Goal: Task Accomplishment & Management: Manage account settings

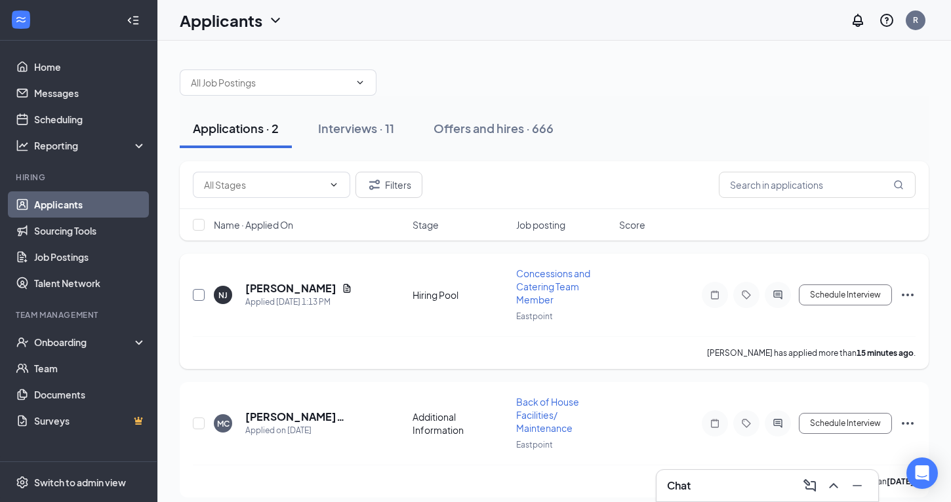
click at [197, 294] on input "checkbox" at bounding box center [199, 295] width 12 height 12
checkbox input "true"
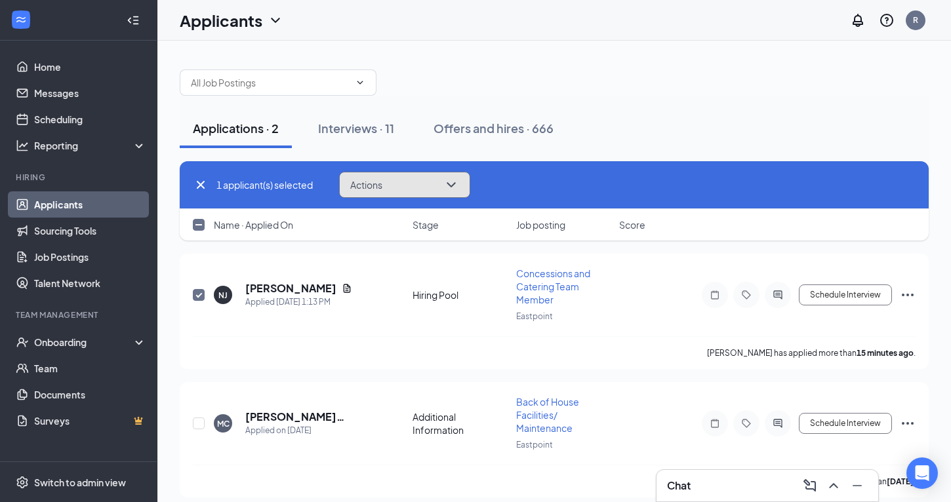
click at [455, 178] on icon "ChevronDown" at bounding box center [451, 185] width 16 height 16
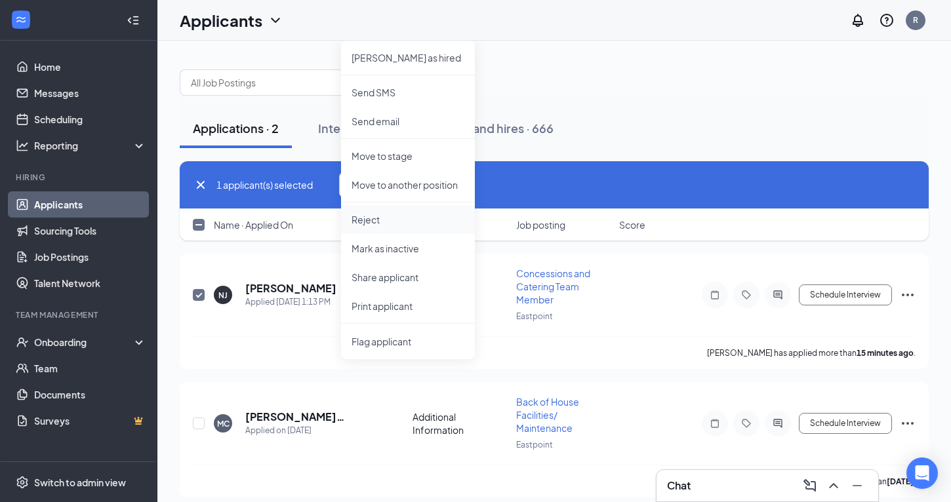
click at [366, 222] on p "Reject" at bounding box center [407, 219] width 113 height 13
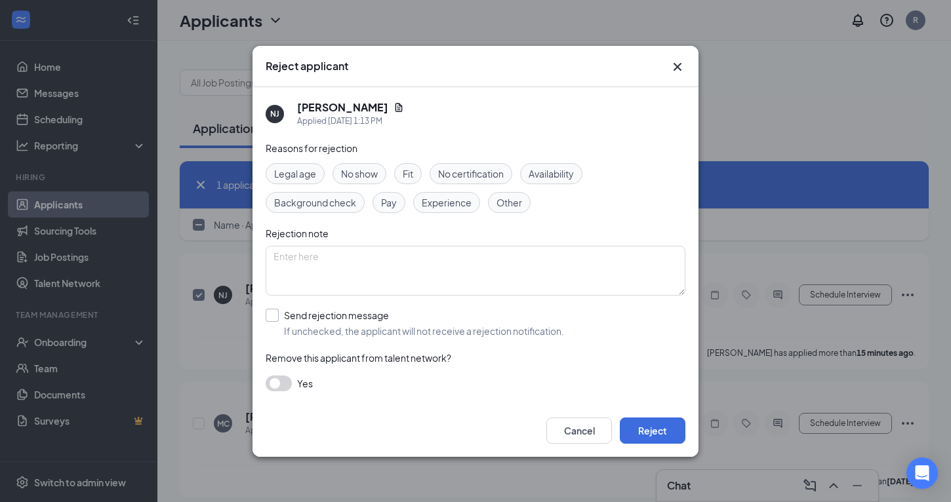
click at [277, 318] on input "Send rejection message If unchecked, the applicant will not receive a rejection…" at bounding box center [415, 323] width 298 height 29
checkbox input "true"
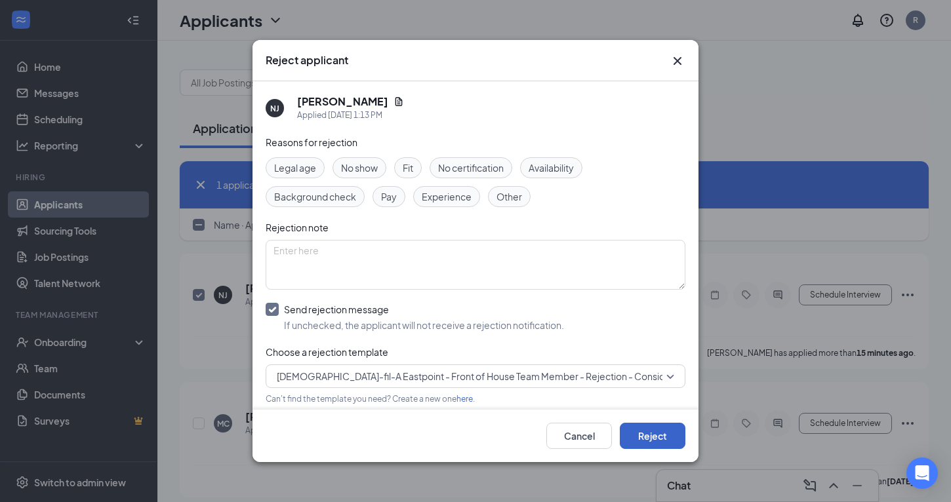
click at [643, 436] on button "Reject" at bounding box center [653, 436] width 66 height 26
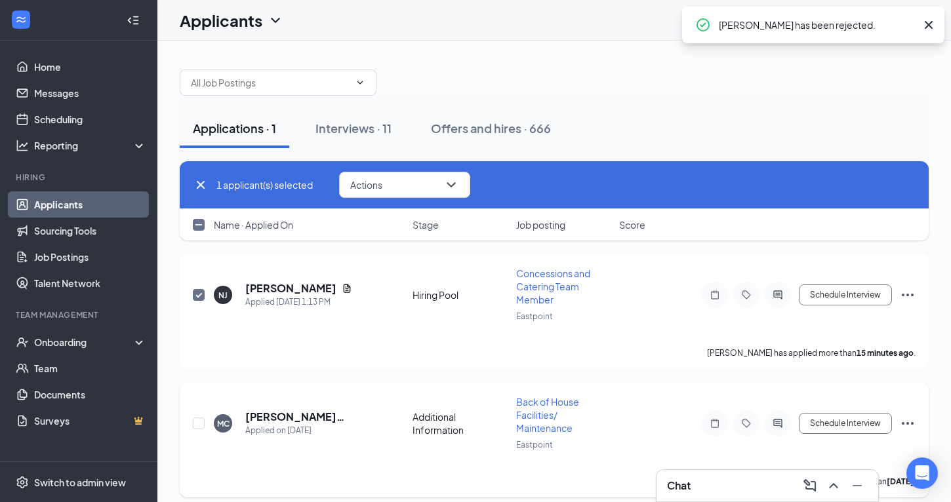
checkbox input "false"
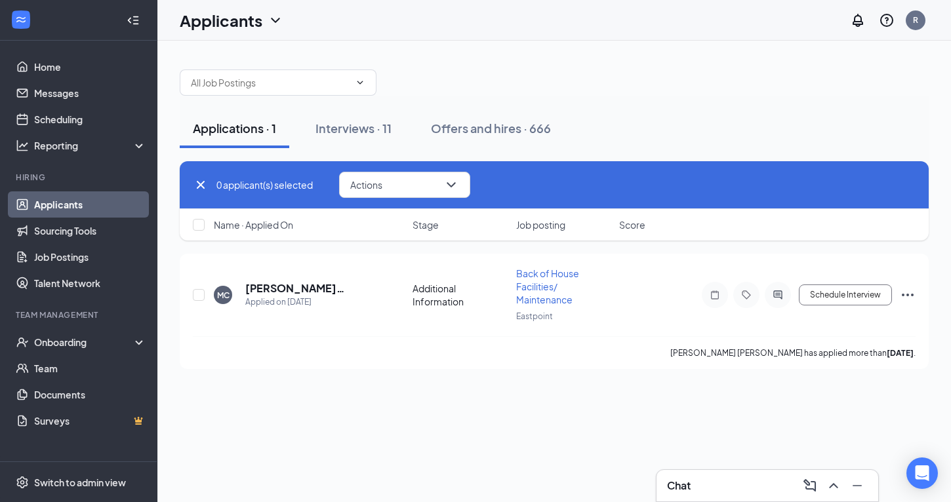
click at [208, 130] on div "Applications · 1" at bounding box center [234, 128] width 83 height 16
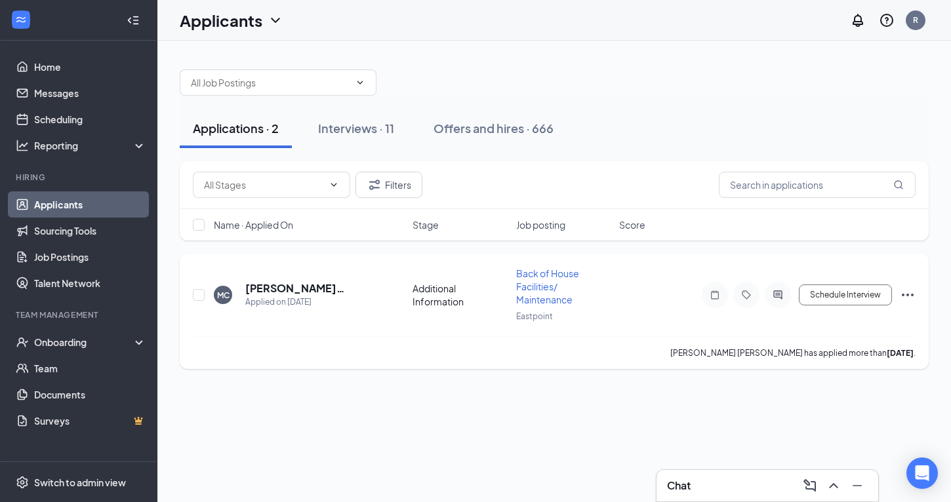
click at [908, 290] on icon "Ellipses" at bounding box center [908, 295] width 16 height 16
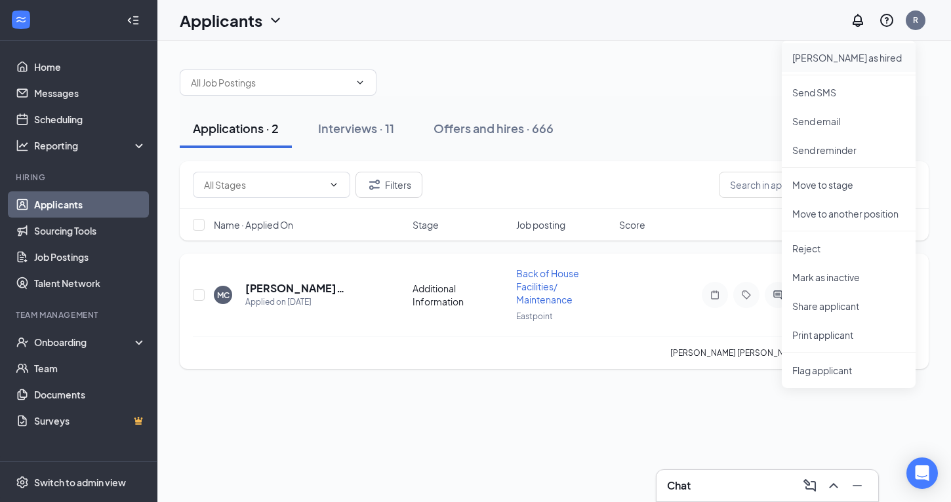
click at [813, 56] on p "Mark as hired" at bounding box center [848, 57] width 113 height 13
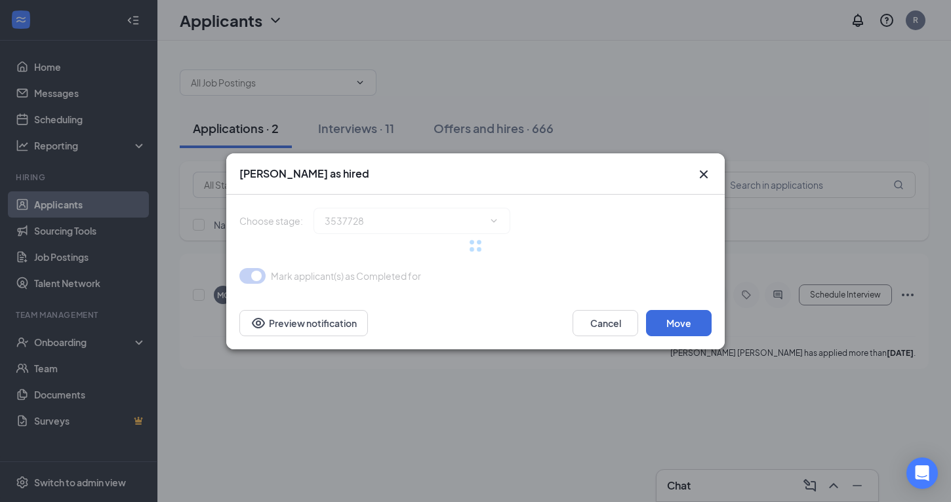
type input "Hiring Complete (final stage)"
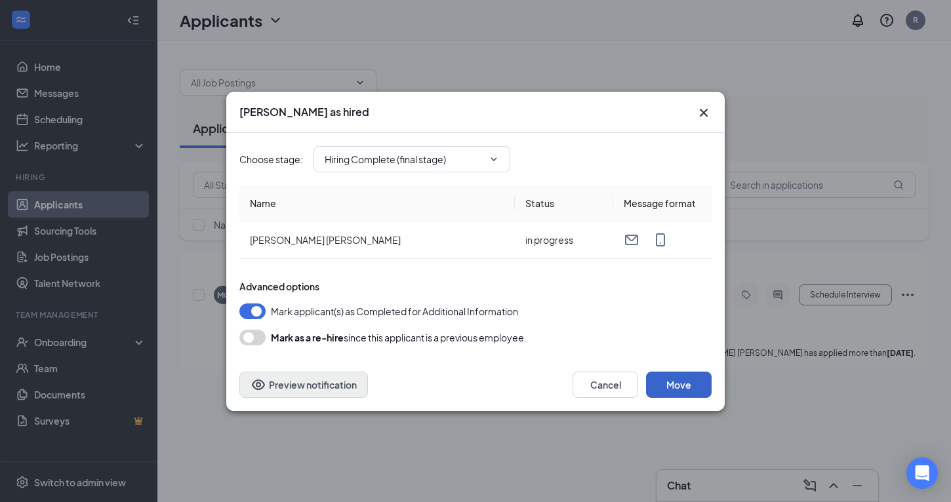
drag, startPoint x: 684, startPoint y: 389, endPoint x: 353, endPoint y: 373, distance: 331.5
click at [684, 389] on button "Move" at bounding box center [679, 385] width 66 height 26
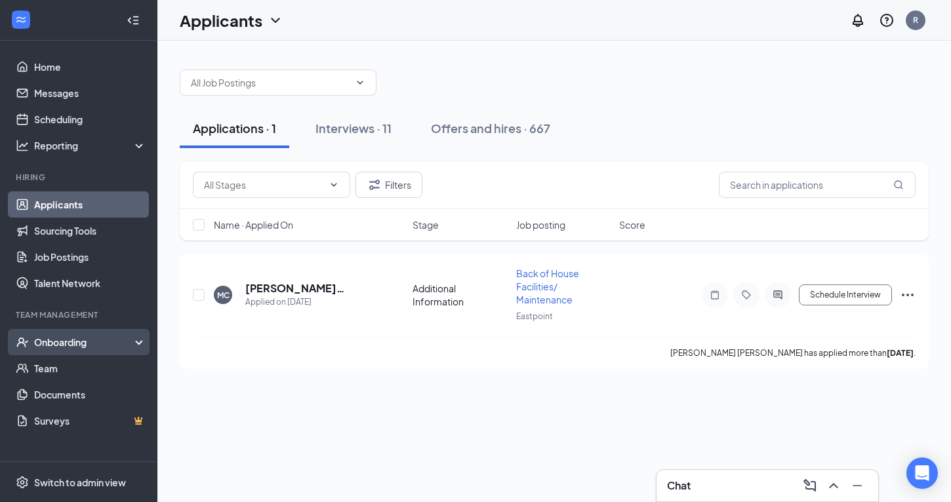
click at [52, 345] on div "Onboarding" at bounding box center [84, 342] width 101 height 13
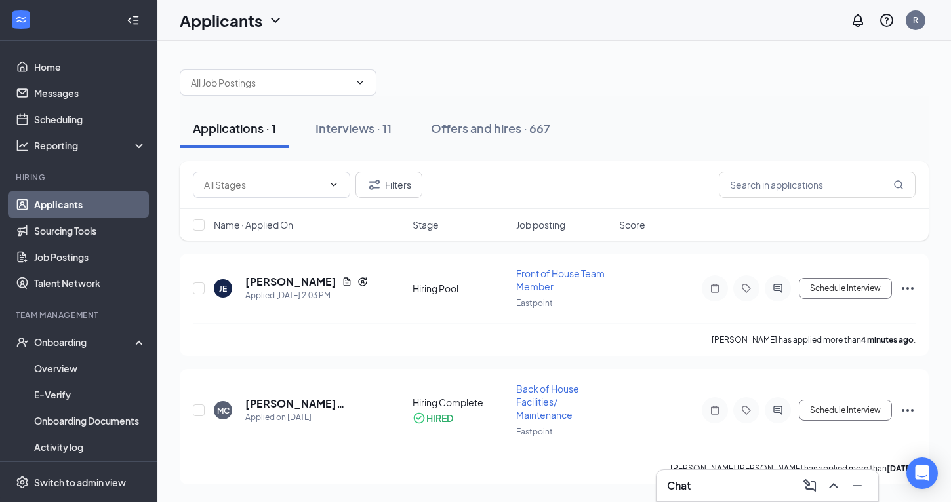
scroll to position [83, 0]
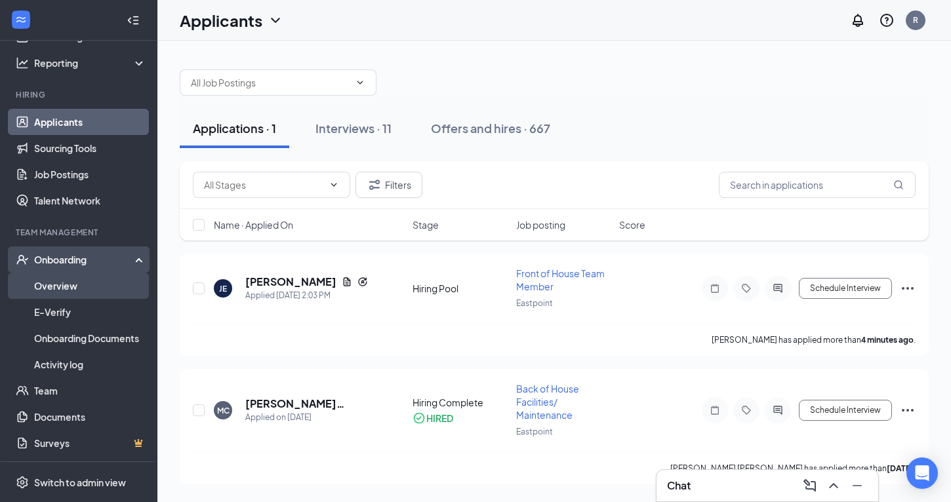
click at [53, 291] on link "Overview" at bounding box center [90, 286] width 112 height 26
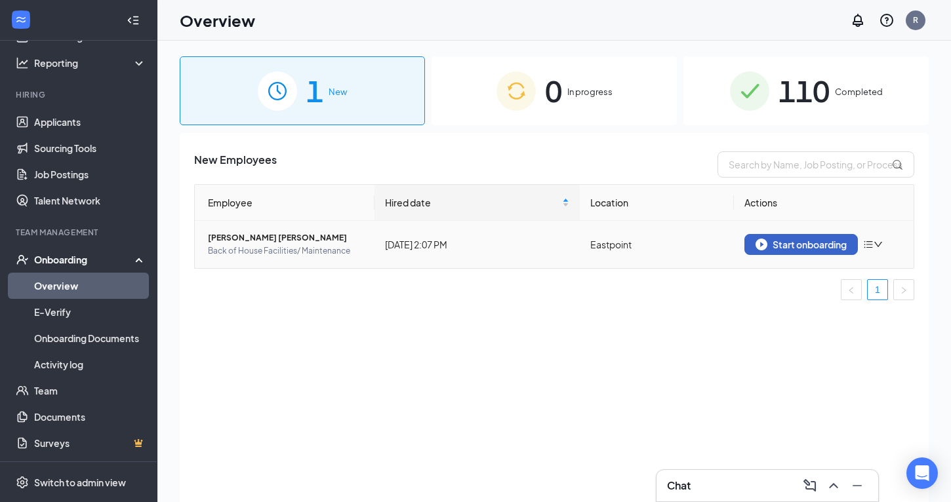
click at [825, 242] on div "Start onboarding" at bounding box center [800, 245] width 91 height 12
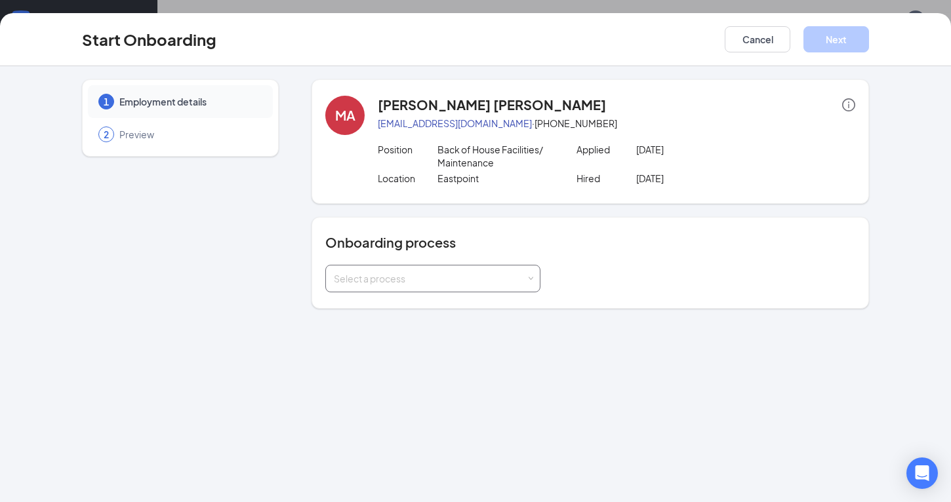
click at [532, 277] on span at bounding box center [531, 279] width 6 height 6
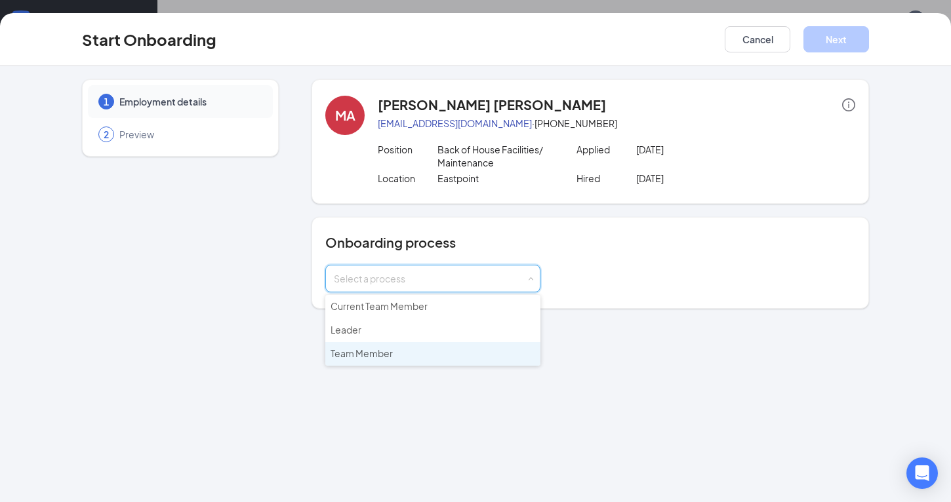
click at [445, 353] on li "Team Member" at bounding box center [432, 354] width 215 height 24
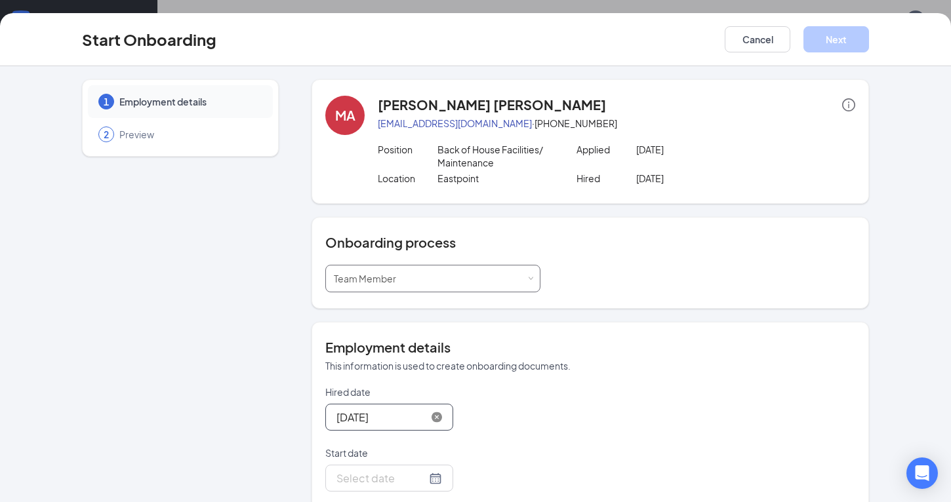
scroll to position [81, 0]
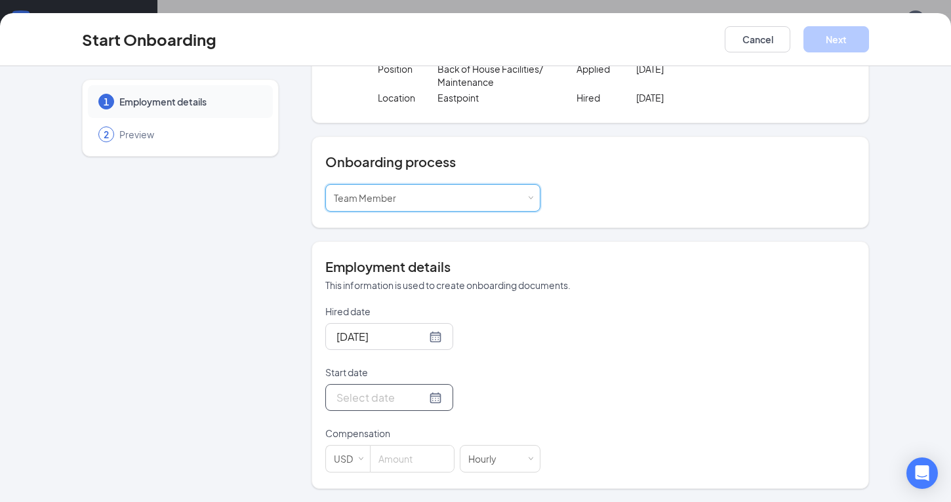
click at [420, 400] on div at bounding box center [389, 397] width 106 height 16
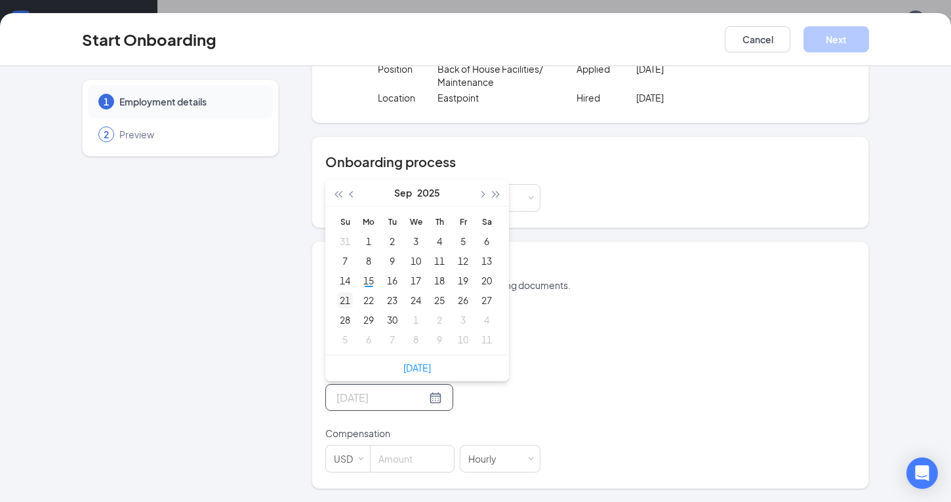
type input "Sep 21, 2025"
click at [342, 303] on div "21" at bounding box center [345, 300] width 16 height 16
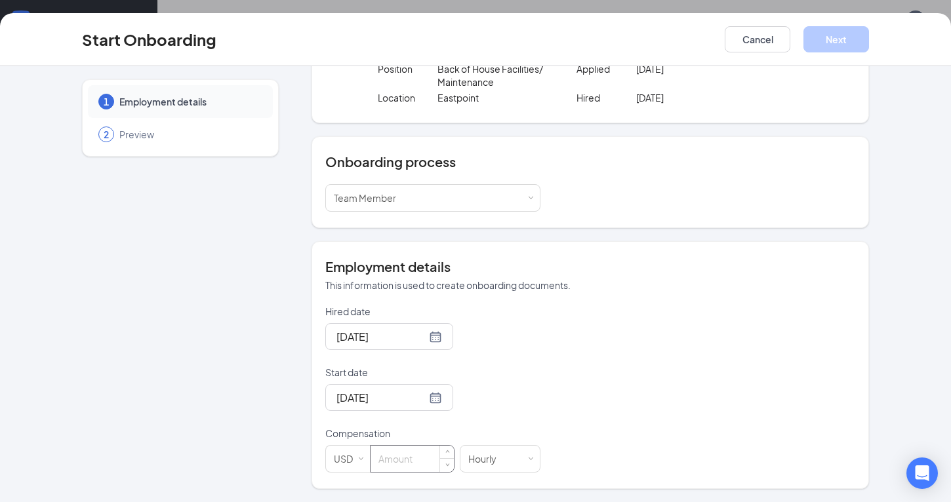
click at [403, 464] on input at bounding box center [411, 459] width 83 height 26
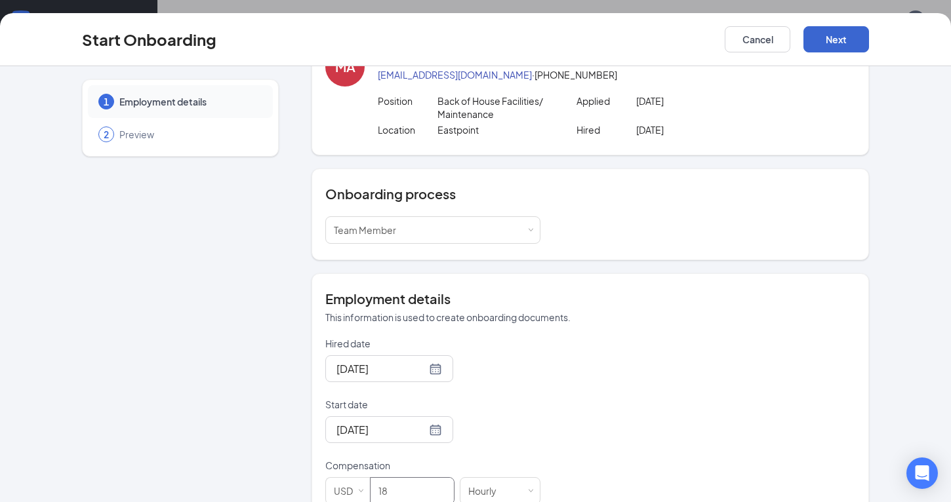
scroll to position [0, 0]
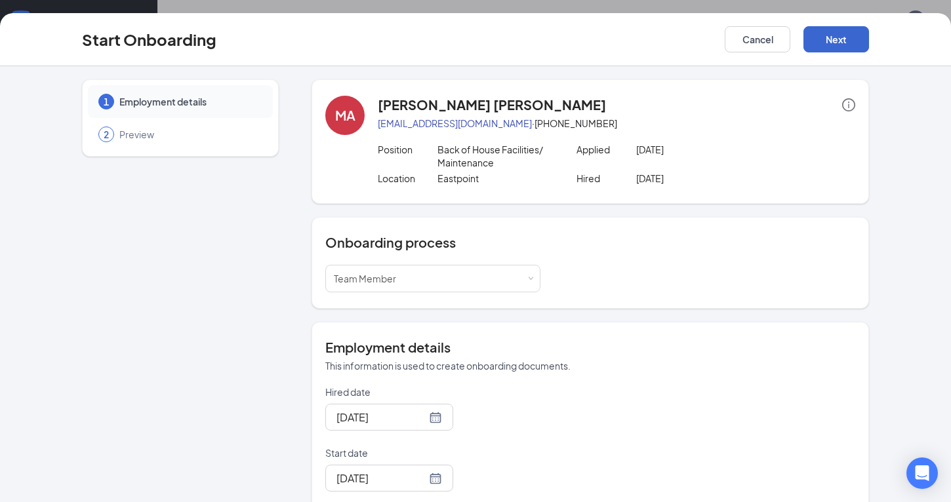
type input "18"
click at [824, 41] on button "Next" at bounding box center [836, 39] width 66 height 26
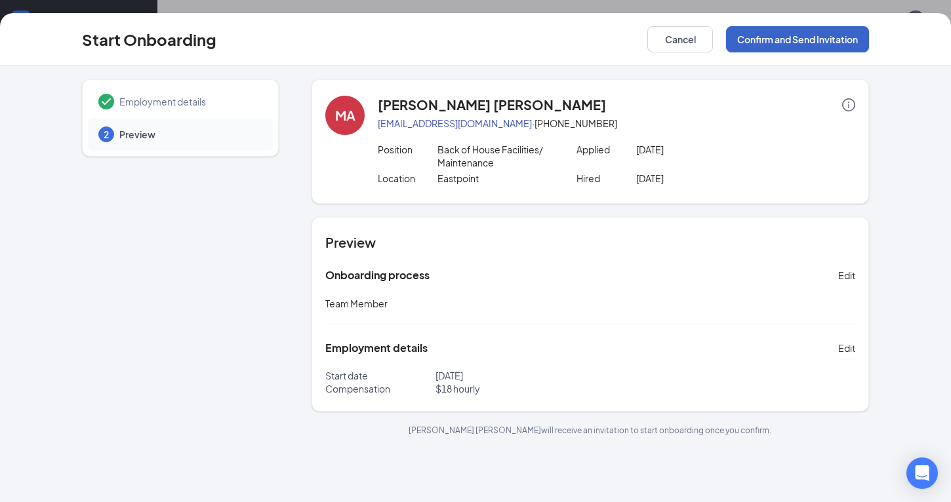
click at [804, 39] on button "Confirm and Send Invitation" at bounding box center [797, 39] width 143 height 26
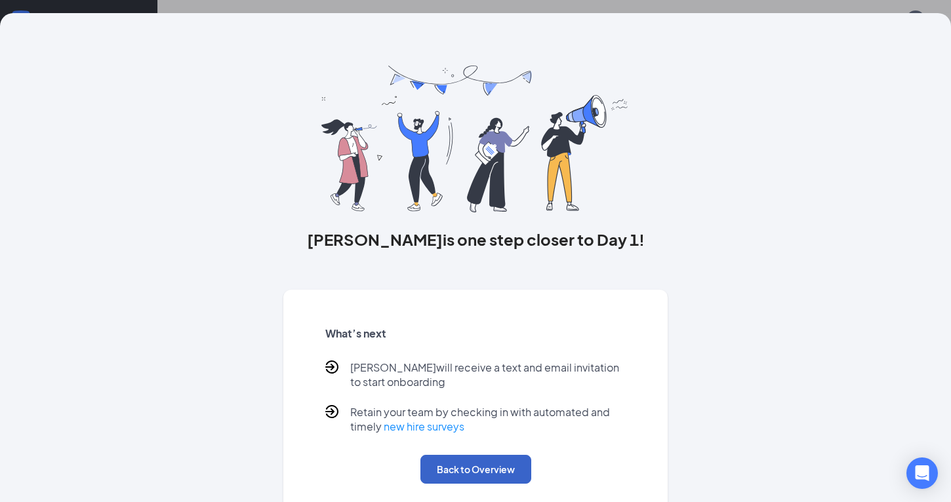
click at [462, 468] on button "Back to Overview" at bounding box center [475, 469] width 111 height 29
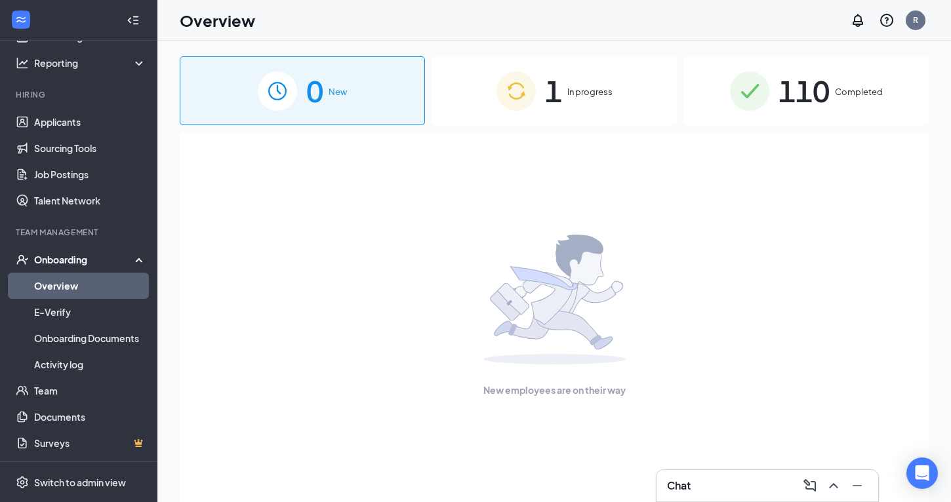
click at [462, 106] on div "1 In progress" at bounding box center [553, 90] width 245 height 69
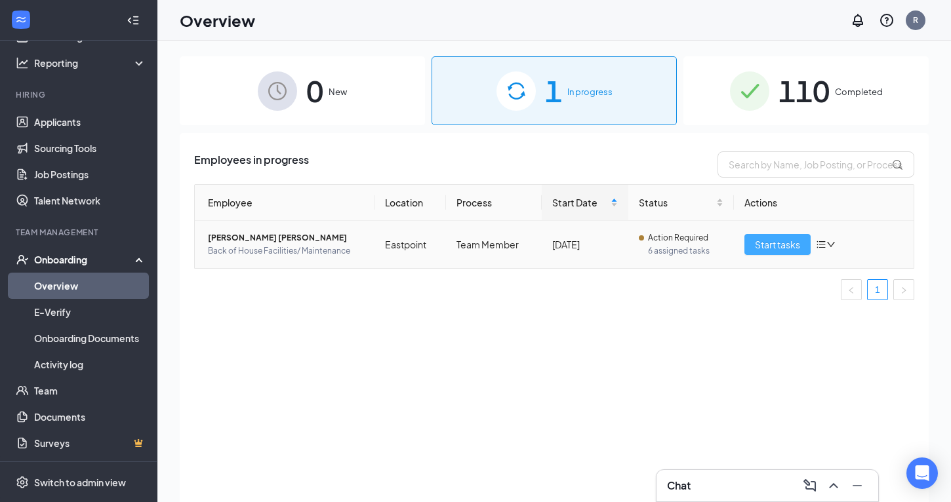
click at [761, 245] on span "Start tasks" at bounding box center [777, 244] width 45 height 14
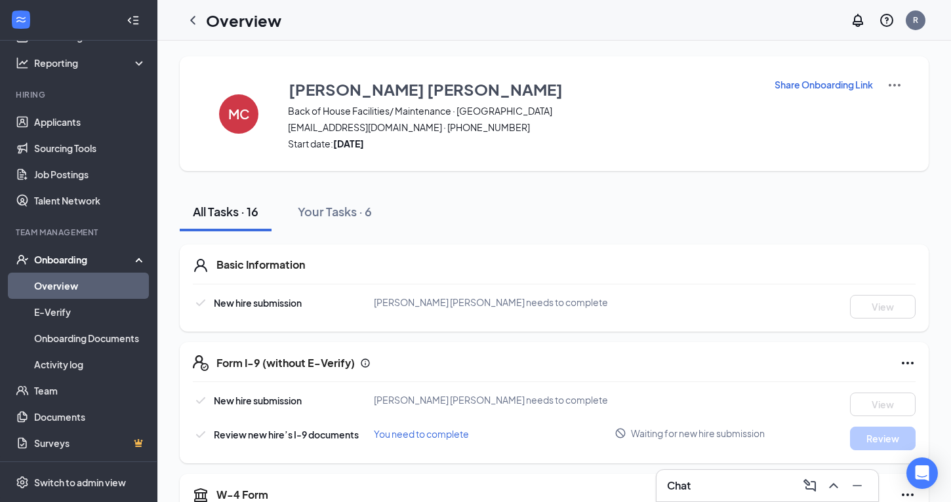
click at [63, 264] on div "Onboarding" at bounding box center [84, 259] width 101 height 13
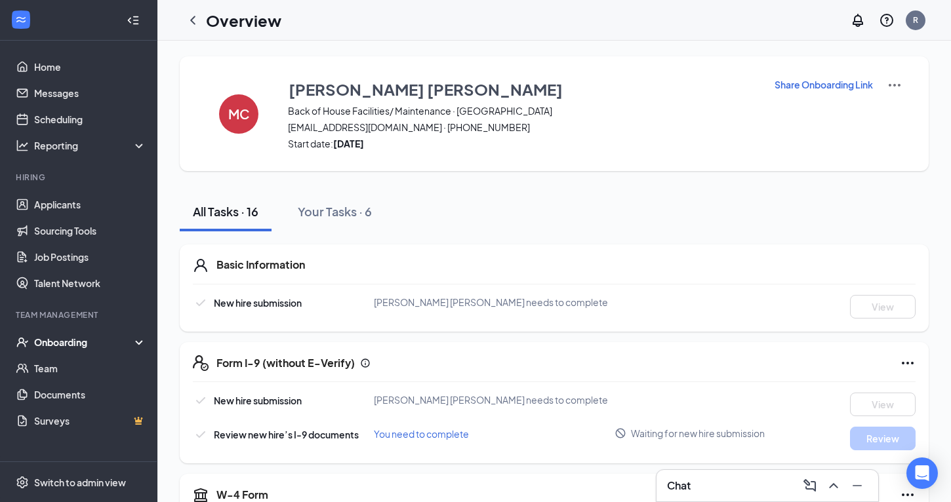
click at [66, 342] on div "Onboarding" at bounding box center [84, 342] width 101 height 13
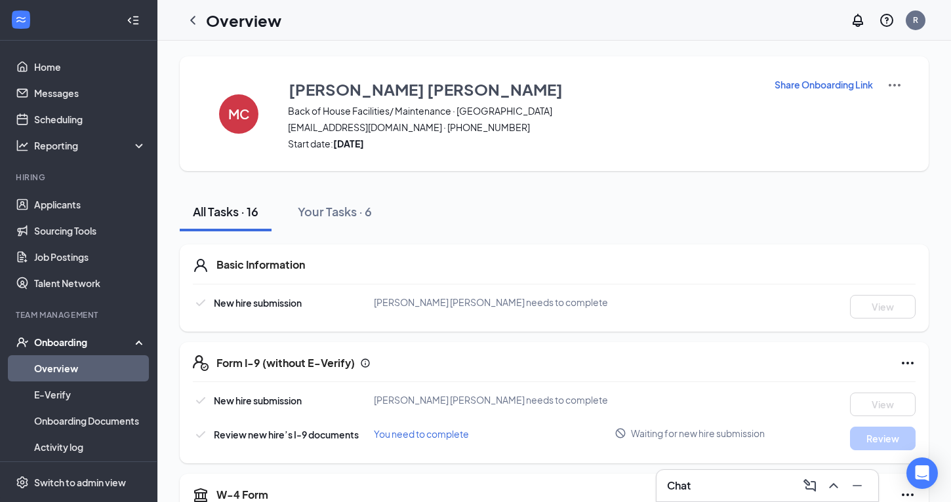
click at [65, 370] on link "Overview" at bounding box center [90, 368] width 112 height 26
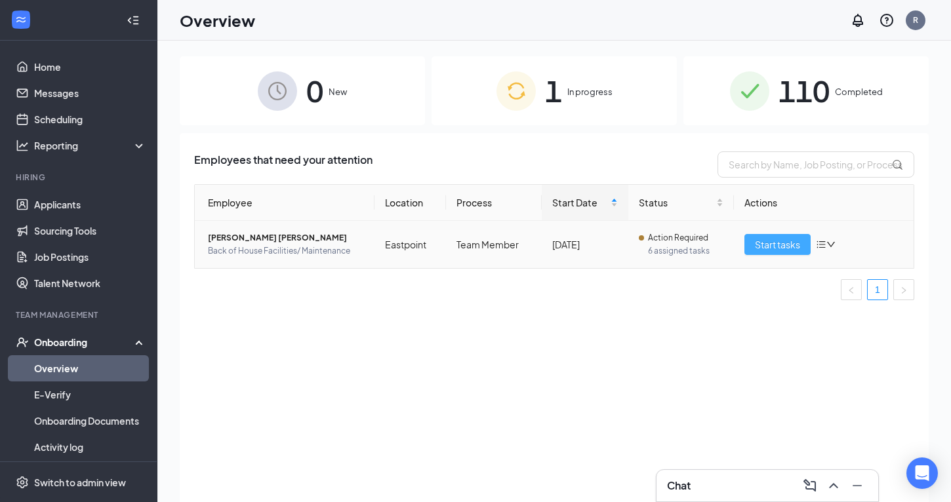
click at [774, 246] on span "Start tasks" at bounding box center [777, 244] width 45 height 14
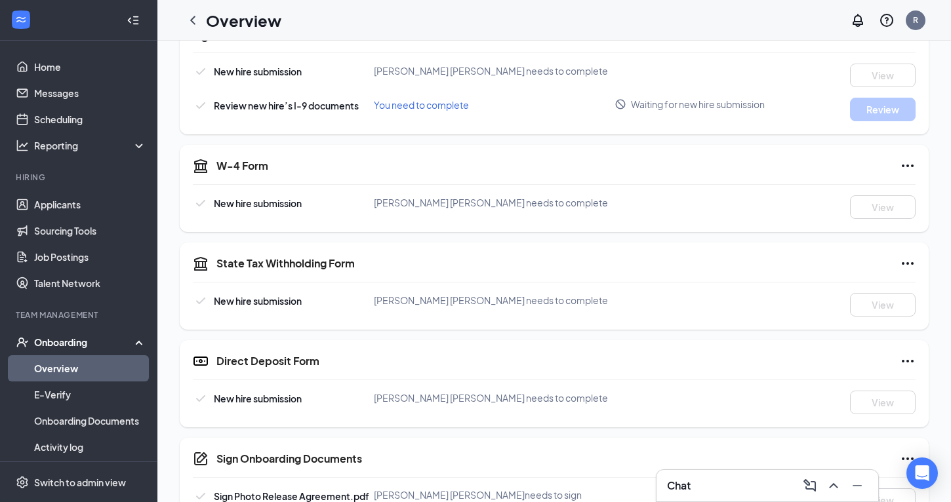
scroll to position [622, 0]
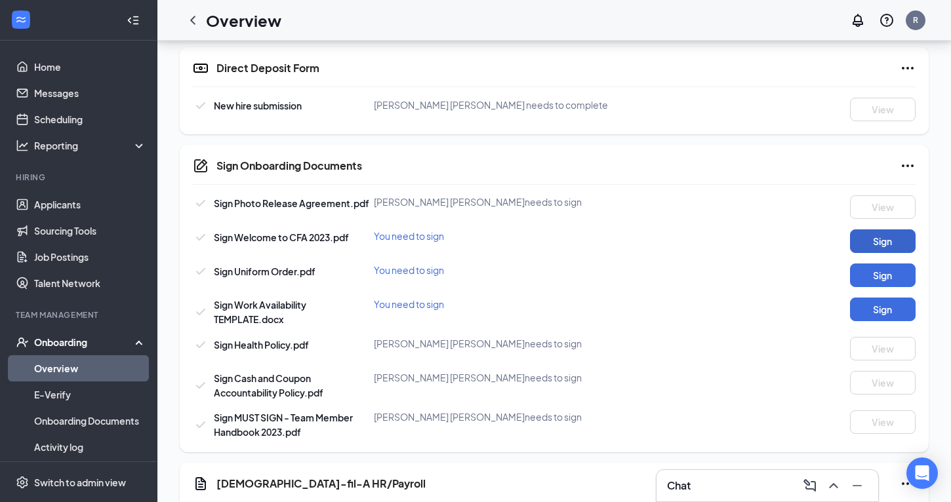
click at [884, 248] on button "Sign" at bounding box center [883, 241] width 66 height 24
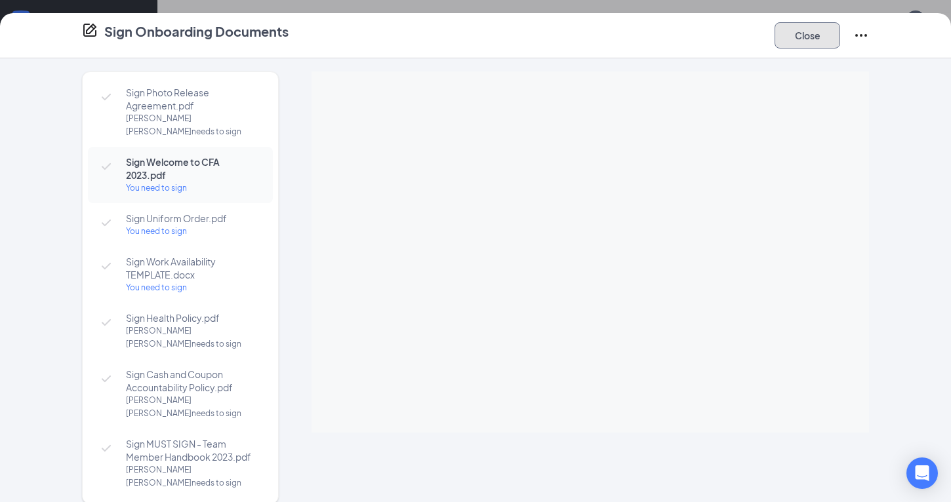
click at [797, 39] on button "Close" at bounding box center [807, 35] width 66 height 26
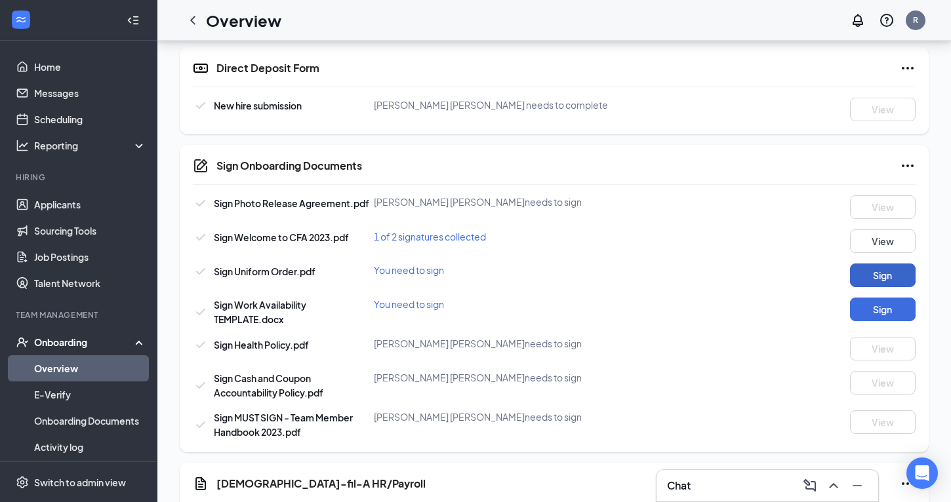
click at [891, 267] on button "Sign" at bounding box center [883, 276] width 66 height 24
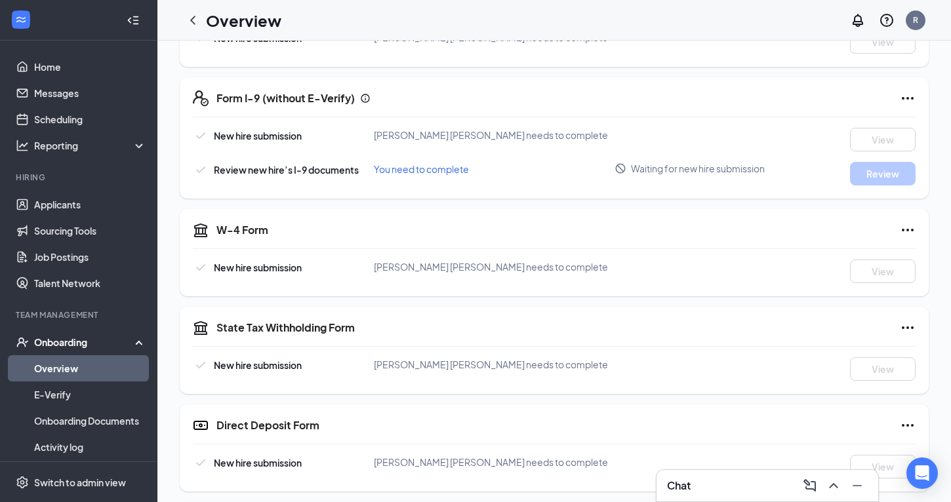
scroll to position [0, 0]
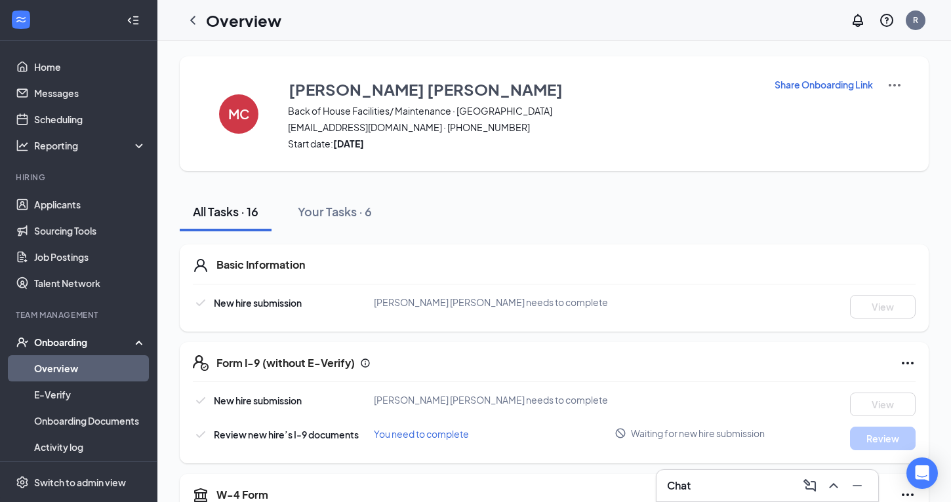
click at [231, 211] on div "All Tasks · 16" at bounding box center [226, 211] width 66 height 16
click at [86, 343] on div "Onboarding" at bounding box center [84, 342] width 101 height 13
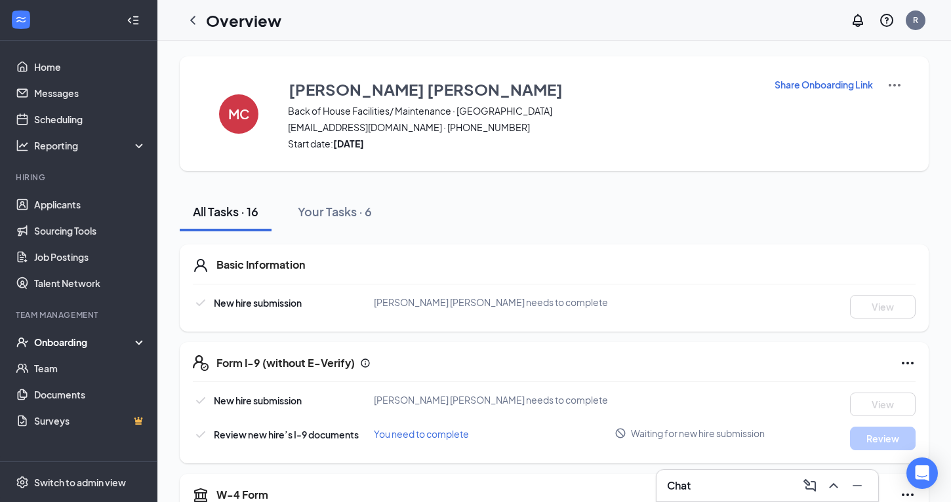
click at [67, 342] on div "Onboarding" at bounding box center [84, 342] width 101 height 13
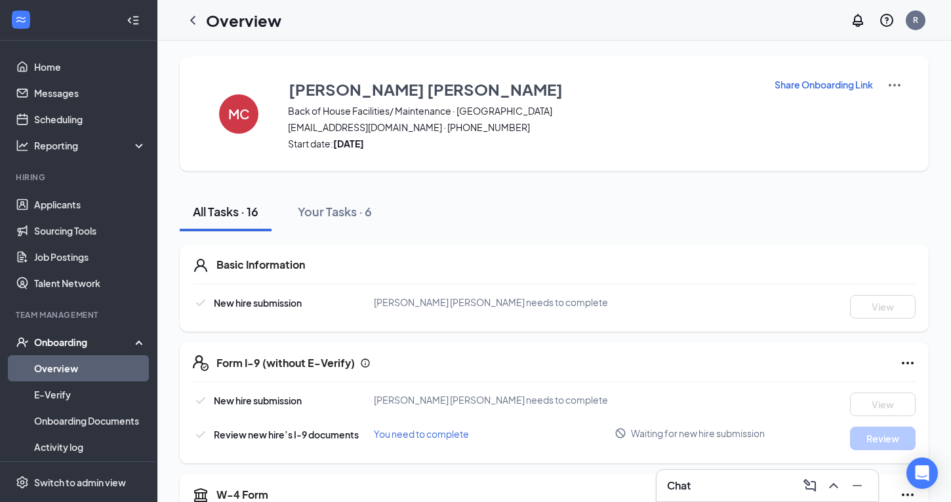
click at [85, 344] on div "Onboarding" at bounding box center [84, 342] width 101 height 13
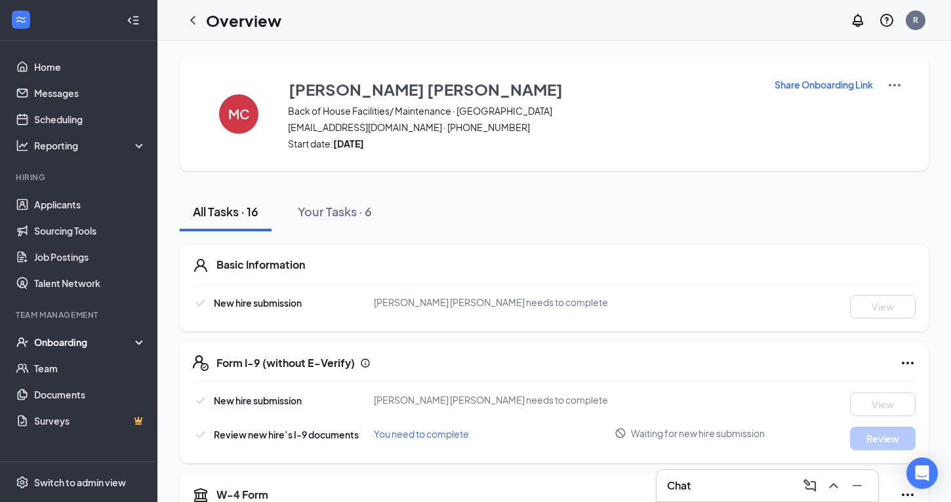
click at [78, 343] on div "Onboarding" at bounding box center [84, 342] width 101 height 13
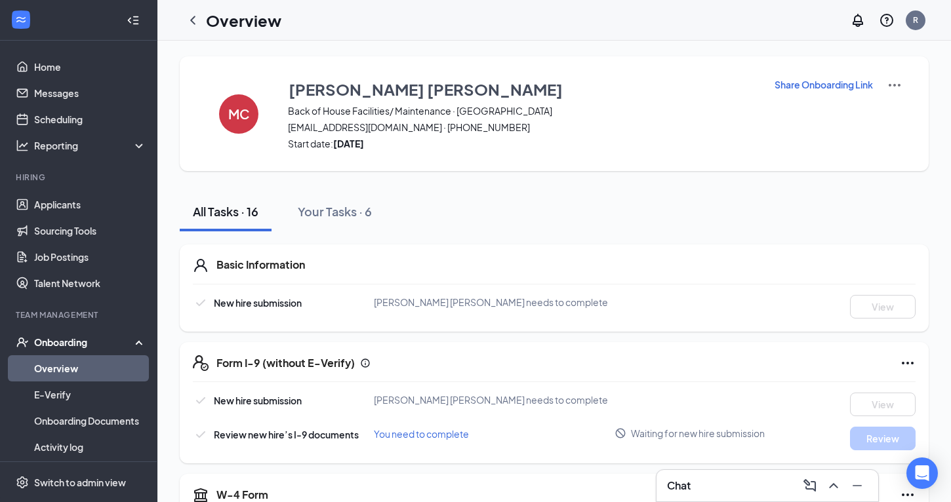
click at [67, 366] on link "Overview" at bounding box center [90, 368] width 112 height 26
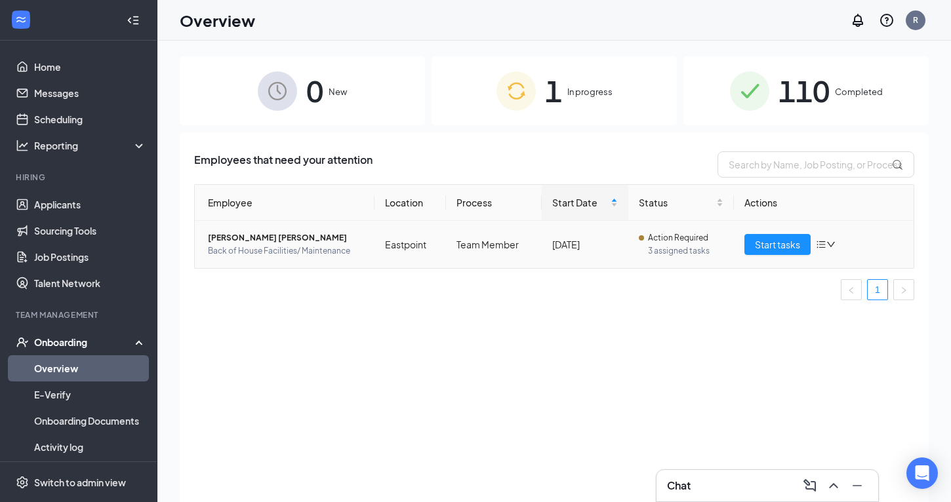
click at [277, 241] on span "MARTA A CASTILLO GUERRERO" at bounding box center [286, 237] width 156 height 13
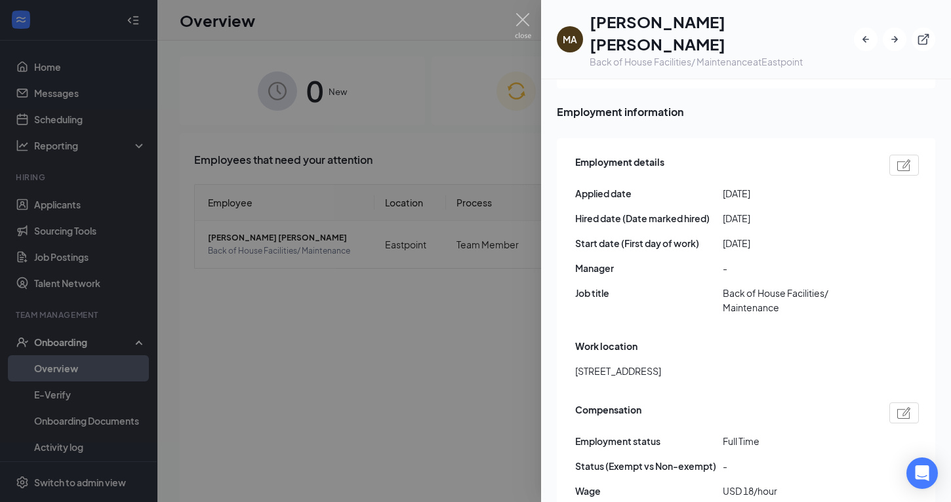
scroll to position [687, 0]
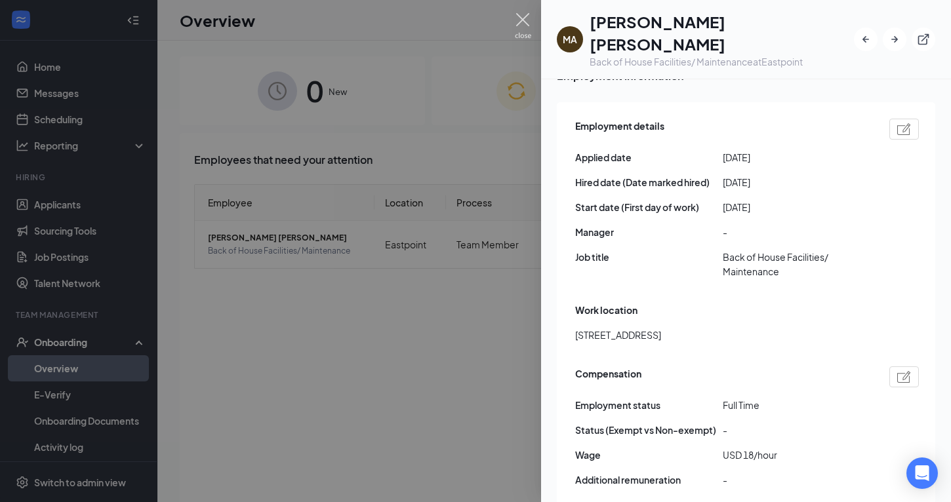
click at [517, 19] on img at bounding box center [523, 26] width 16 height 26
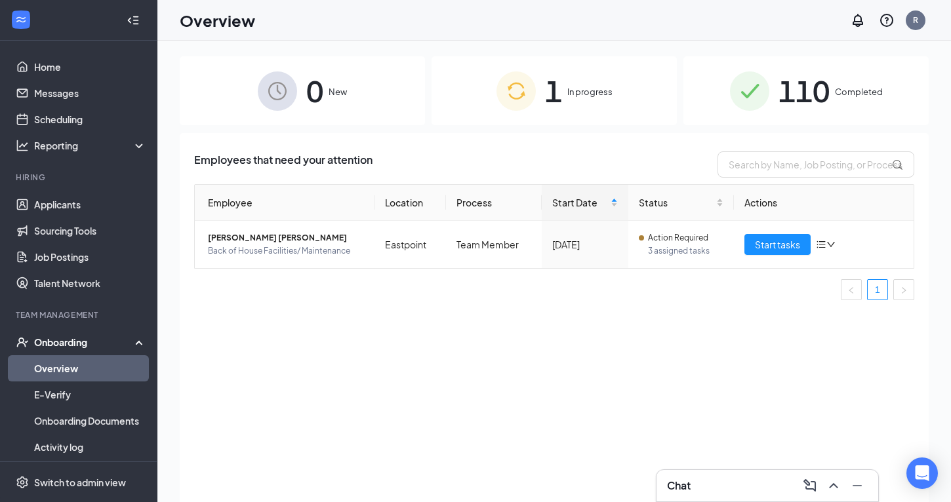
click at [707, 115] on div "110 Completed" at bounding box center [805, 90] width 245 height 69
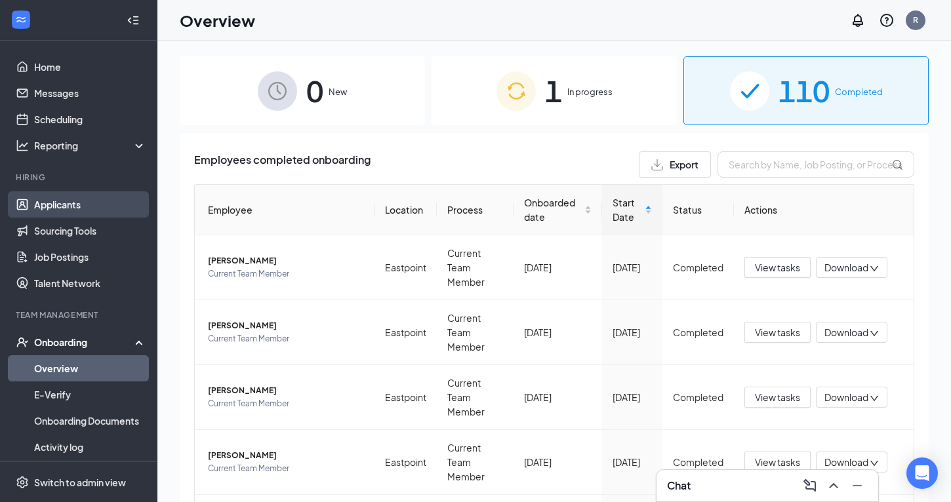
click at [86, 211] on link "Applicants" at bounding box center [90, 204] width 112 height 26
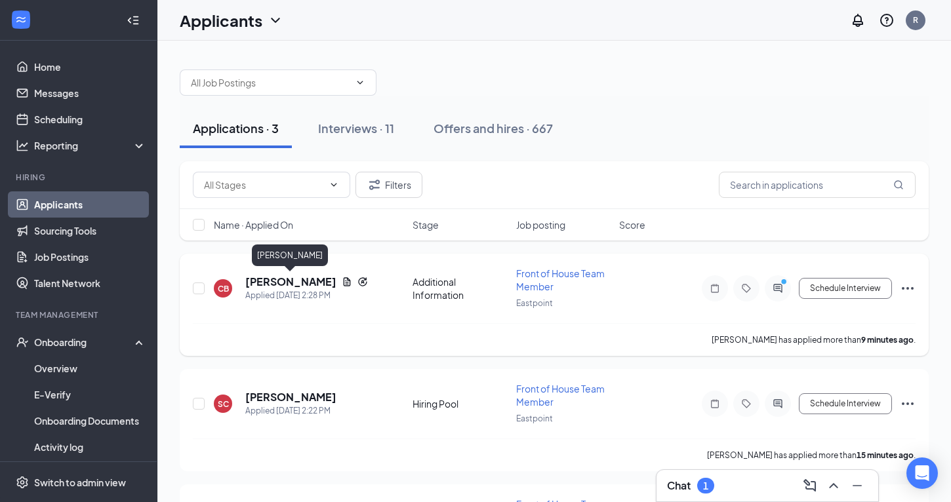
click at [275, 284] on h5 "Courtney Brown" at bounding box center [290, 282] width 91 height 14
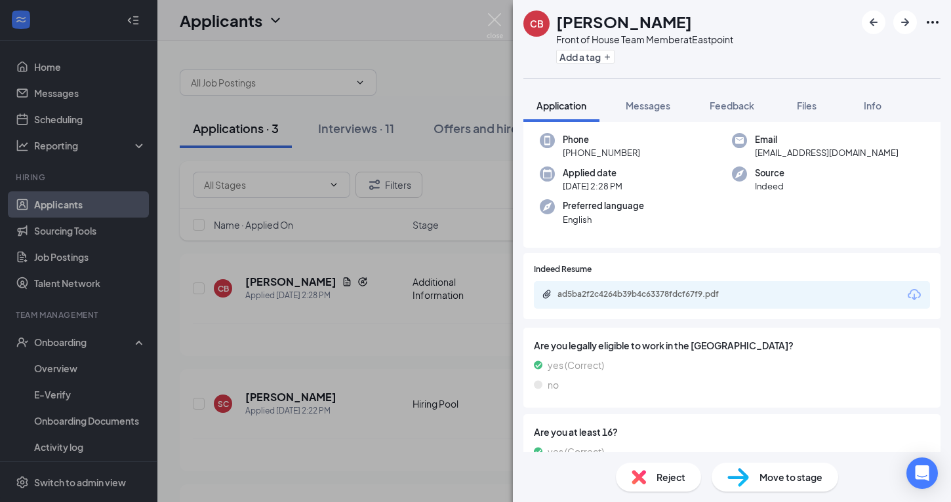
scroll to position [170, 0]
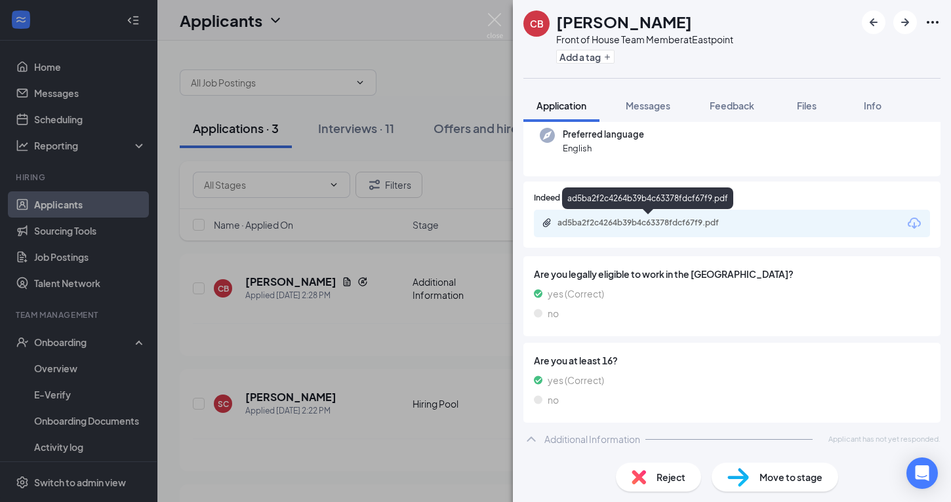
click at [648, 227] on div "ad5ba2f2c4264b39b4c63378fdcf67f9.pdf" at bounding box center [649, 223] width 184 height 10
click at [619, 226] on div "ad5ba2f2c4264b39b4c63378fdcf67f9.pdf" at bounding box center [649, 223] width 184 height 10
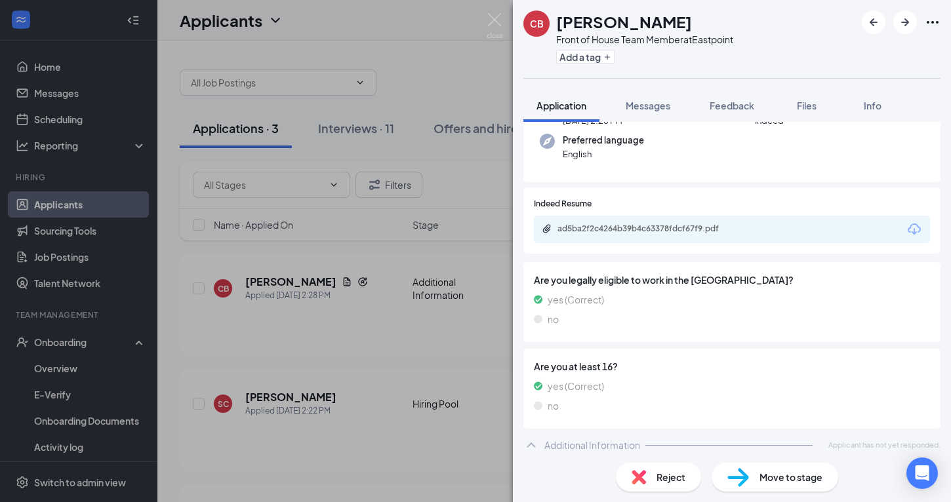
click at [662, 469] on div "Reject" at bounding box center [658, 477] width 85 height 29
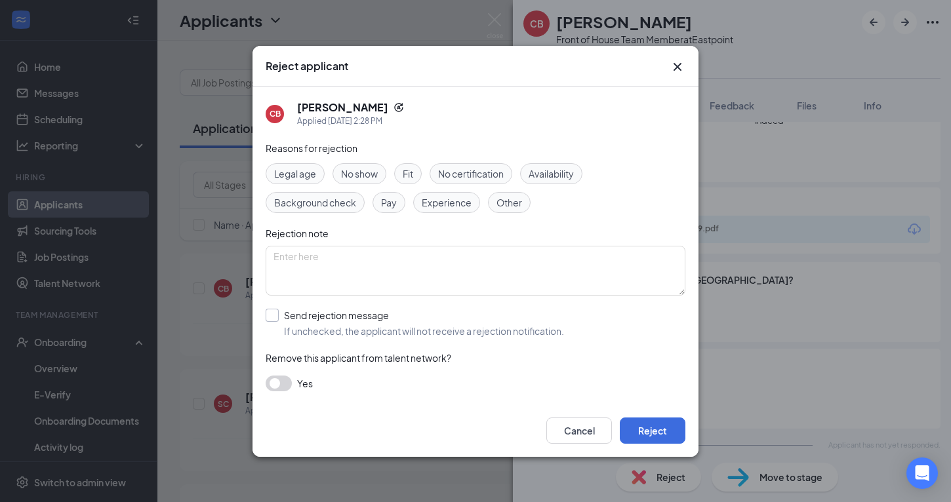
drag, startPoint x: 273, startPoint y: 318, endPoint x: 281, endPoint y: 321, distance: 7.7
click at [274, 318] on input "Send rejection message If unchecked, the applicant will not receive a rejection…" at bounding box center [415, 323] width 298 height 29
checkbox input "true"
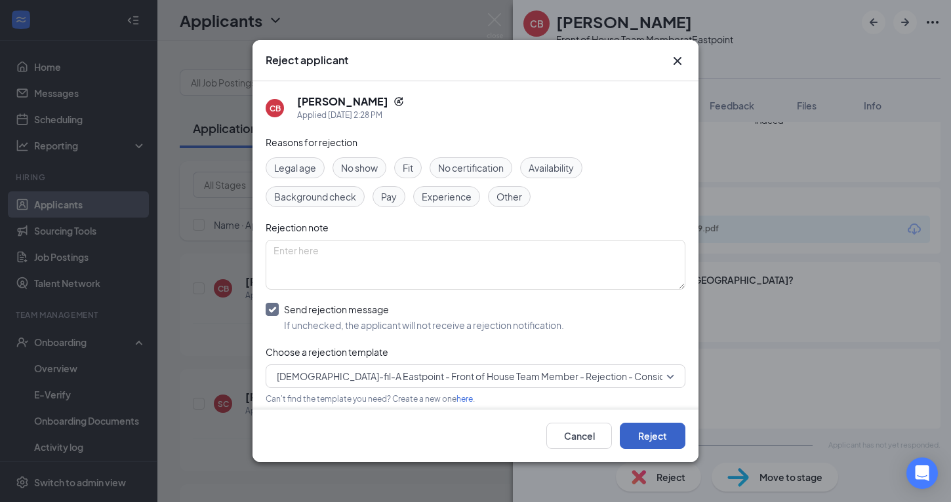
click at [648, 437] on button "Reject" at bounding box center [653, 436] width 66 height 26
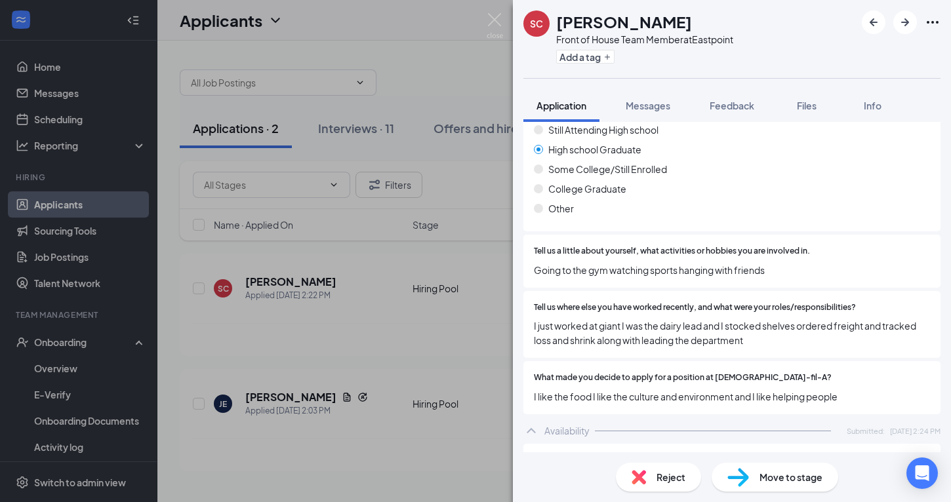
scroll to position [544, 0]
click at [653, 478] on div "Reject" at bounding box center [658, 477] width 85 height 29
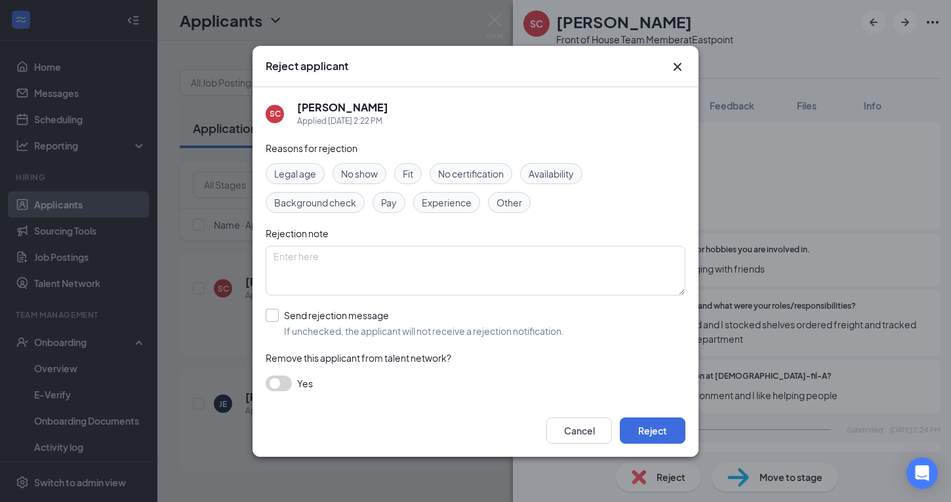
click at [275, 314] on input "Send rejection message If unchecked, the applicant will not receive a rejection…" at bounding box center [415, 323] width 298 height 29
checkbox input "true"
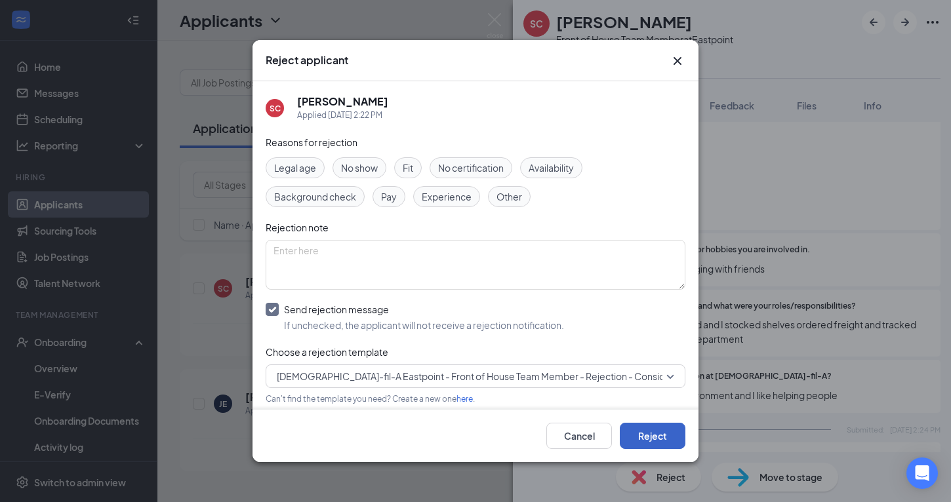
click at [643, 430] on button "Reject" at bounding box center [653, 436] width 66 height 26
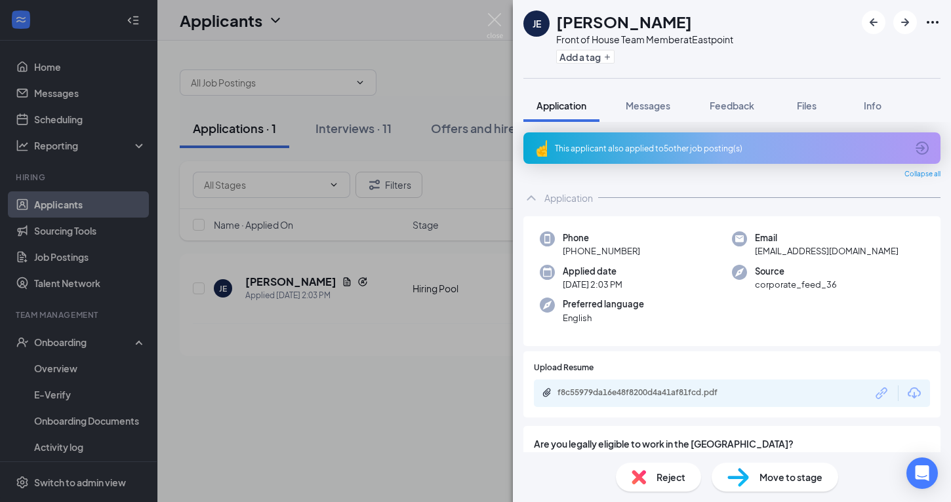
click at [641, 146] on div "This applicant also applied to 5 other job posting(s)" at bounding box center [730, 148] width 351 height 11
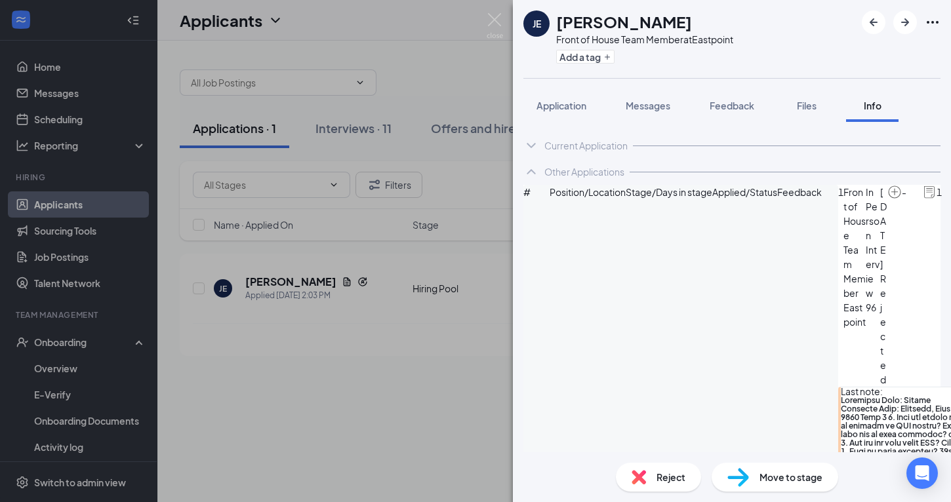
click at [663, 479] on span "Reject" at bounding box center [670, 477] width 29 height 14
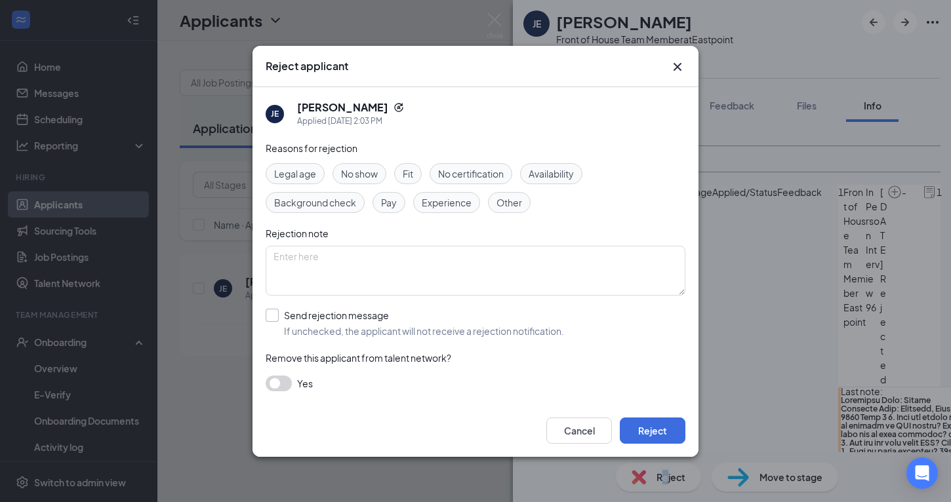
click at [276, 318] on input "Send rejection message If unchecked, the applicant will not receive a rejection…" at bounding box center [415, 323] width 298 height 29
checkbox input "true"
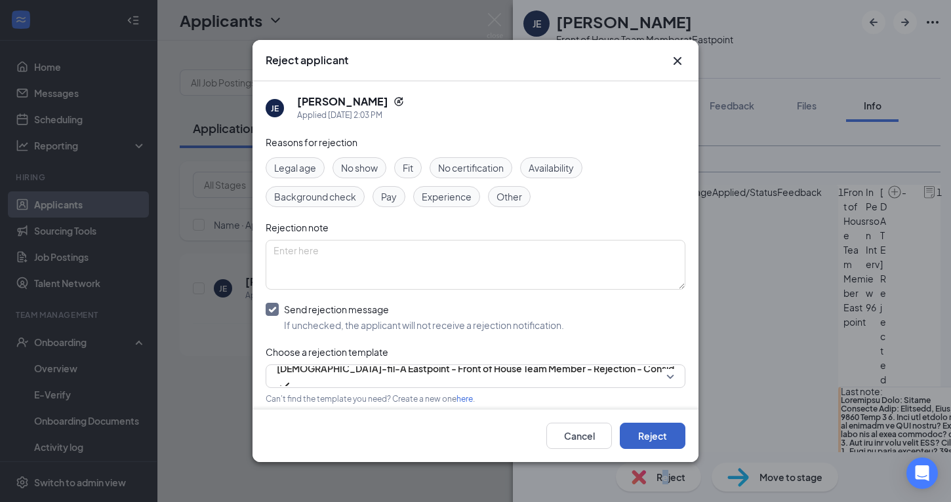
click at [662, 446] on button "Reject" at bounding box center [653, 436] width 66 height 26
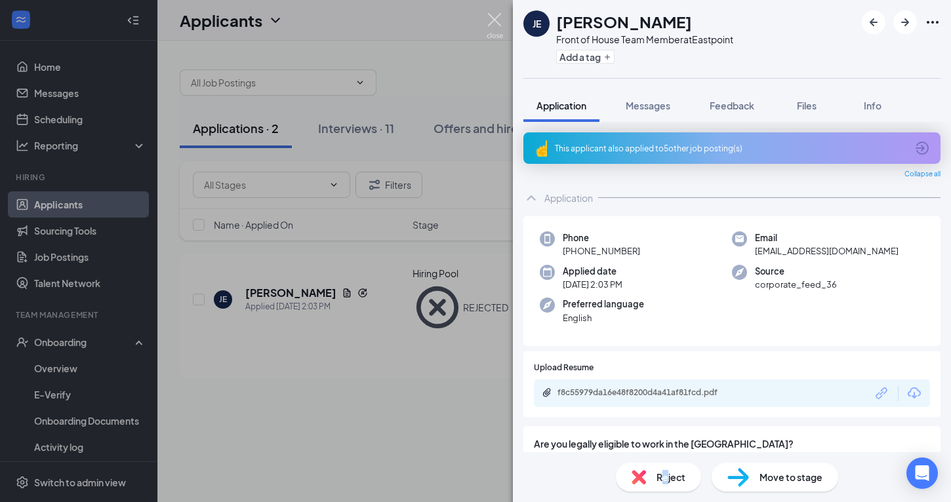
click at [493, 14] on img at bounding box center [494, 26] width 16 height 26
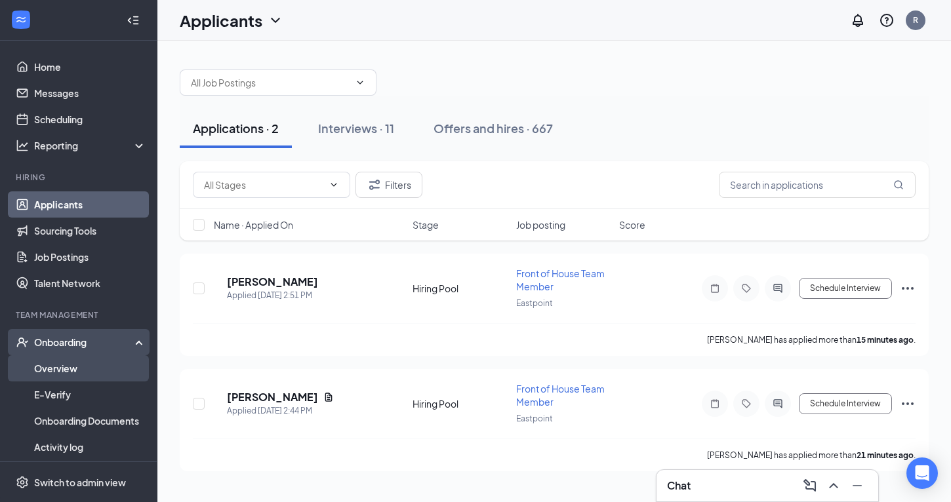
click at [50, 366] on link "Overview" at bounding box center [90, 368] width 112 height 26
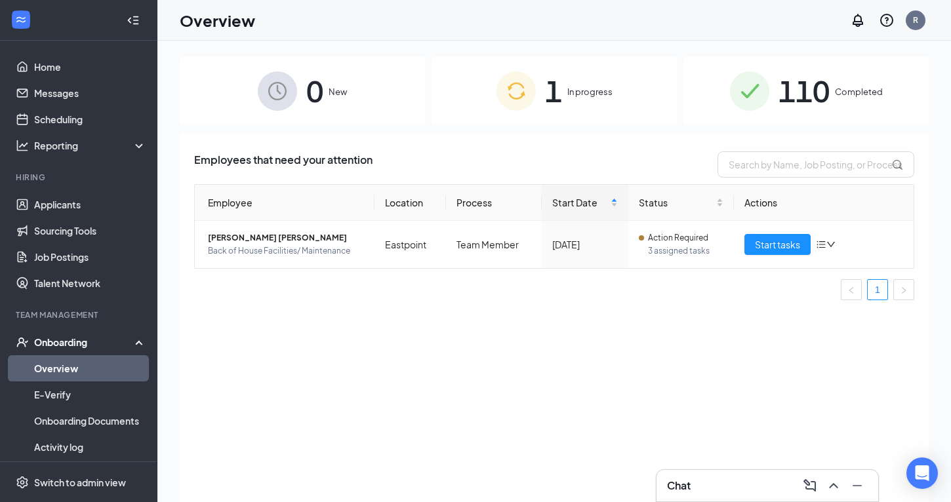
click at [509, 103] on img at bounding box center [515, 90] width 39 height 39
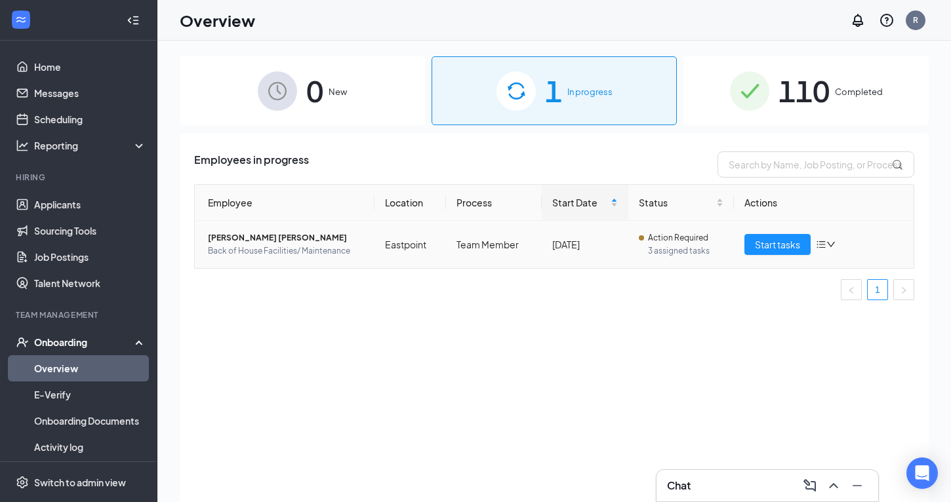
click at [298, 240] on span "MARTA A CASTILLO GUERRERO" at bounding box center [286, 237] width 156 height 13
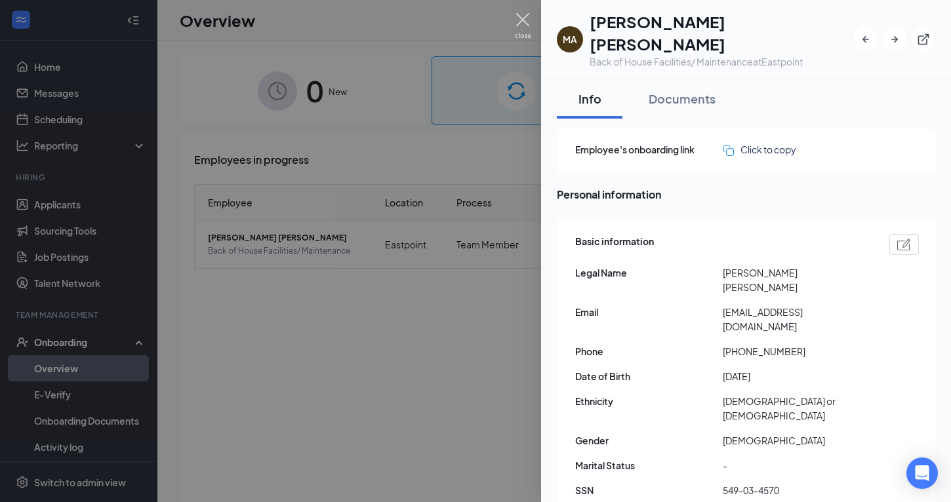
click at [522, 18] on img at bounding box center [523, 26] width 16 height 26
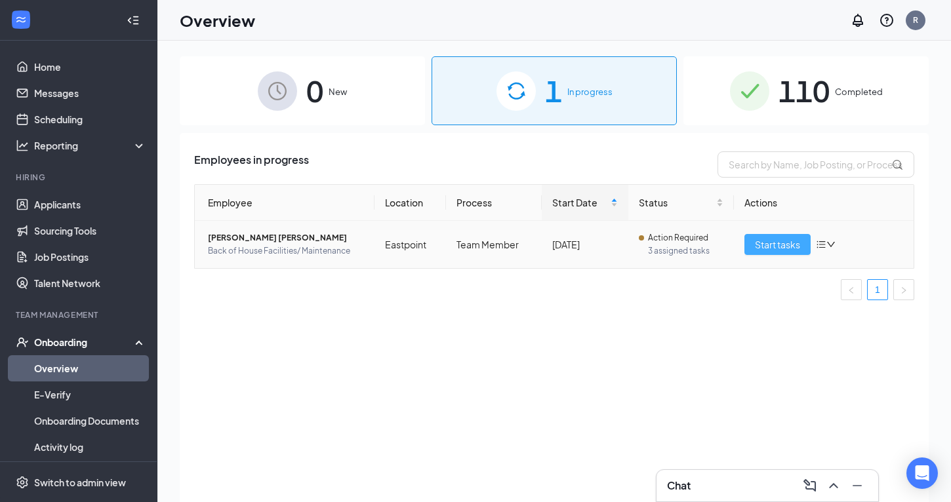
click at [772, 243] on span "Start tasks" at bounding box center [777, 244] width 45 height 14
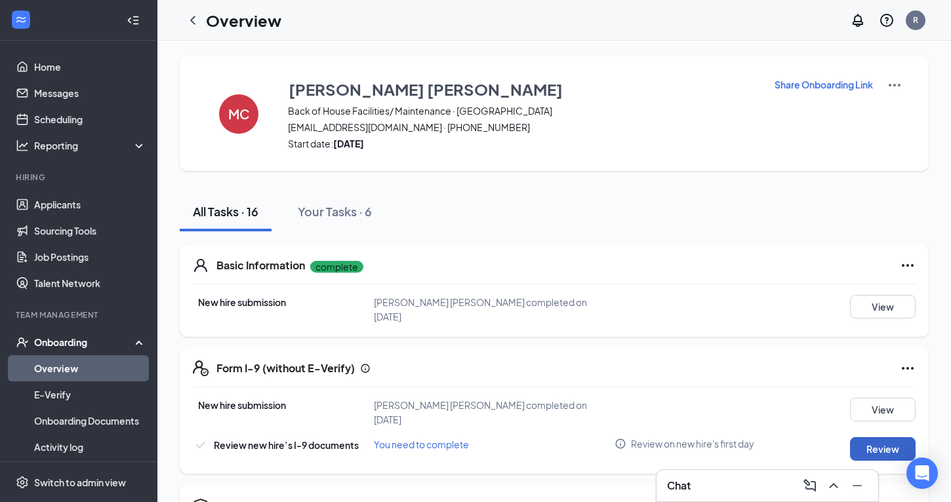
click at [882, 447] on button "Review" at bounding box center [883, 449] width 66 height 24
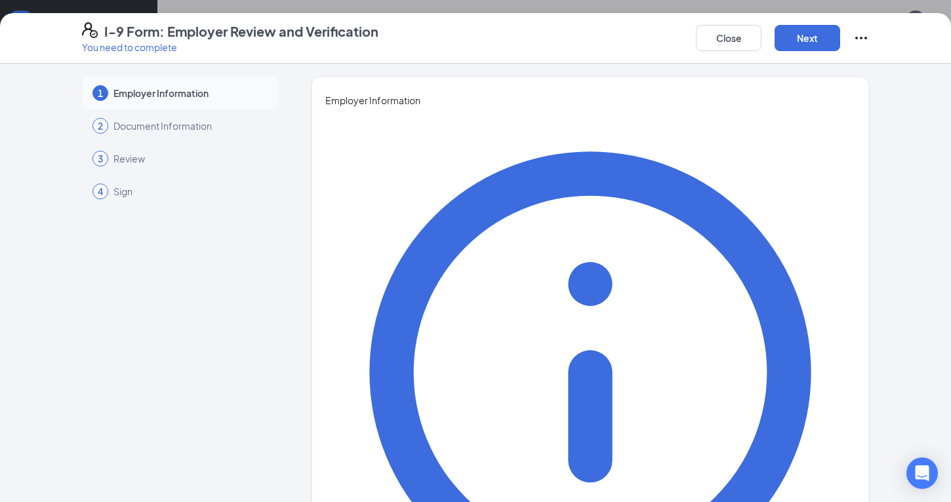
type input "Tia"
type input "McLaughlin"
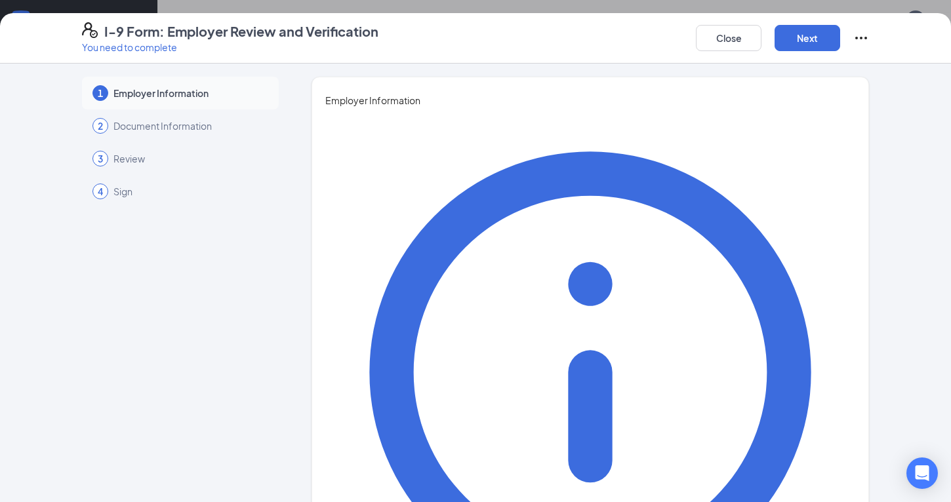
type input "Human Resources"
click at [808, 49] on button "Next" at bounding box center [807, 38] width 66 height 26
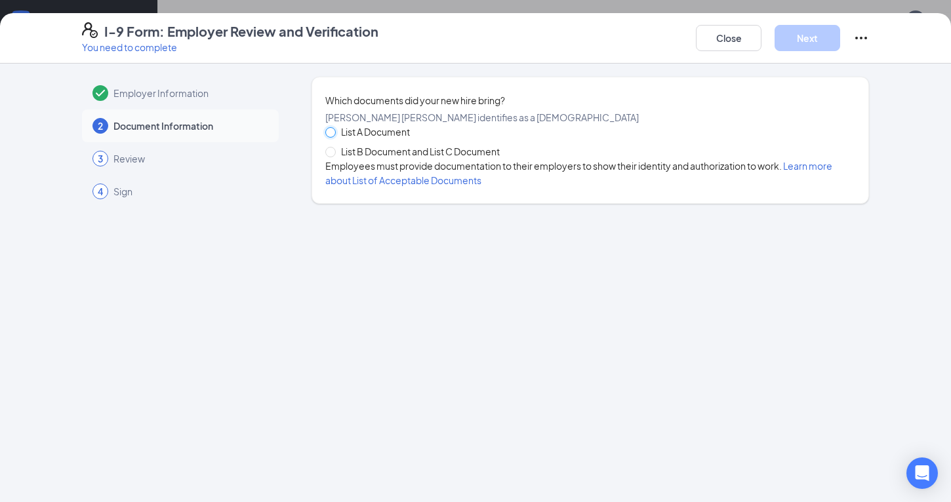
click at [334, 138] on span at bounding box center [330, 132] width 10 height 10
click at [334, 136] on input "List A Document" at bounding box center [329, 131] width 9 height 9
radio input "true"
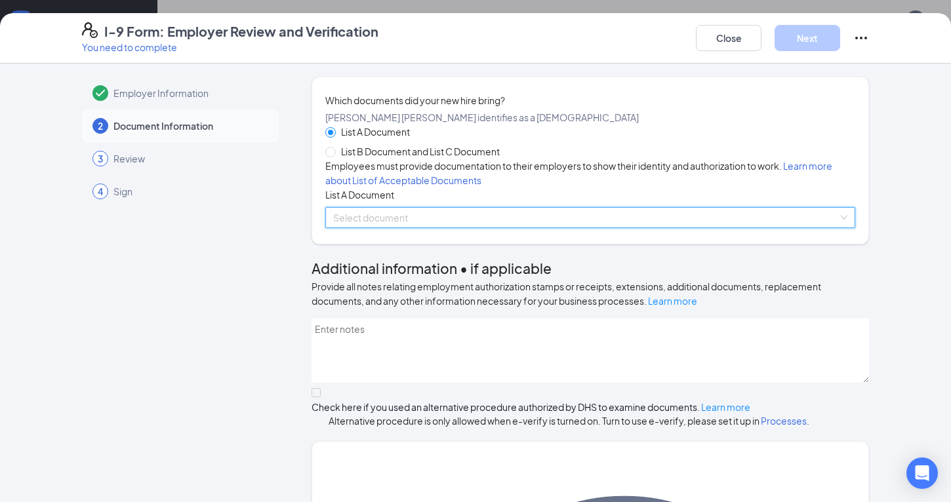
click at [494, 228] on div "Select document List A Documents Permanent Resident Card or Alien Registration …" at bounding box center [590, 217] width 530 height 21
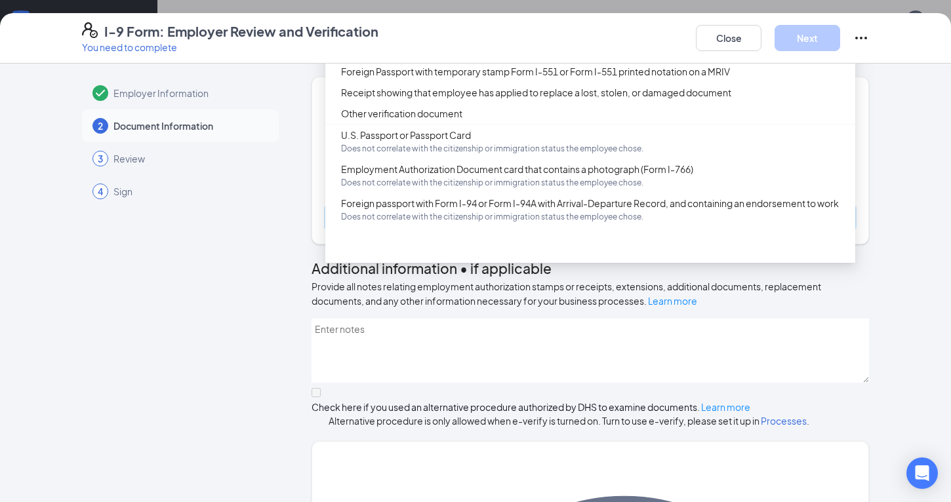
scroll to position [14, 0]
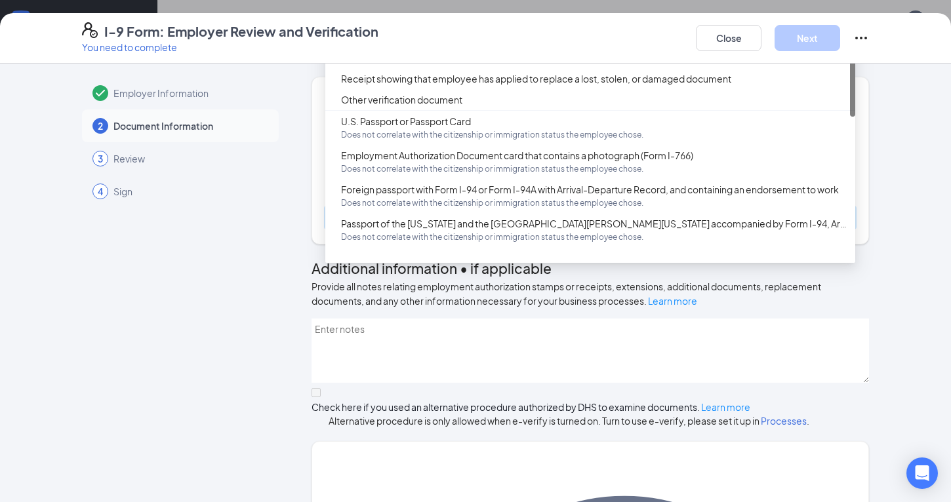
click at [462, 23] on div "Permanent Resident Card or Alien Registration Receipt Card (Form I-551)" at bounding box center [594, 16] width 506 height 14
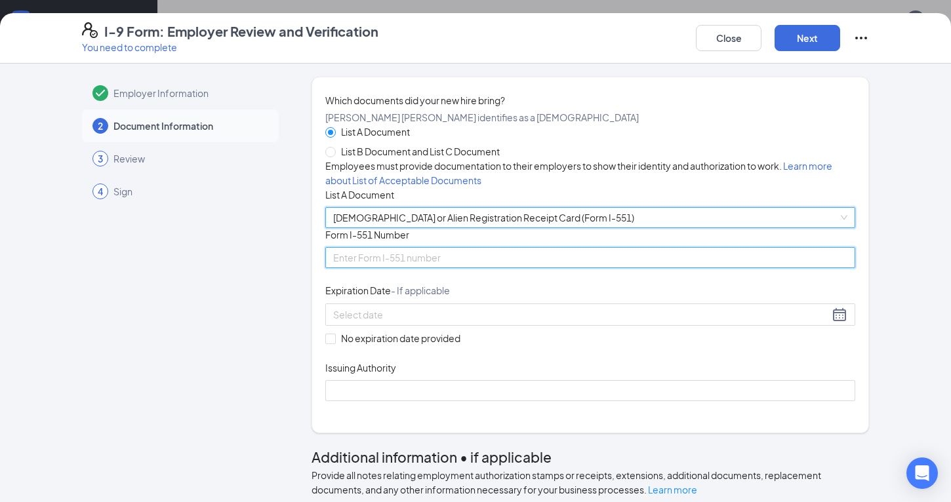
click at [420, 268] on input "Form I-551 Number" at bounding box center [590, 257] width 530 height 21
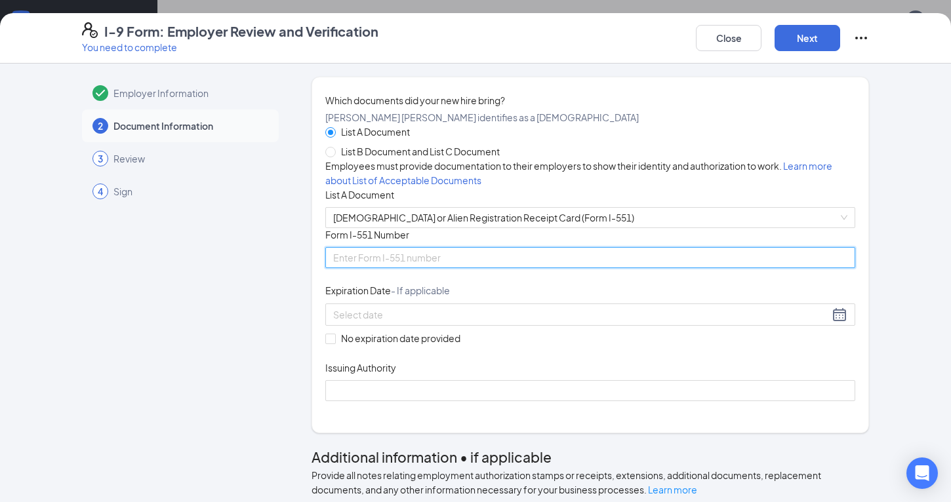
click at [364, 268] on input "Form I-551 Number" at bounding box center [590, 257] width 530 height 21
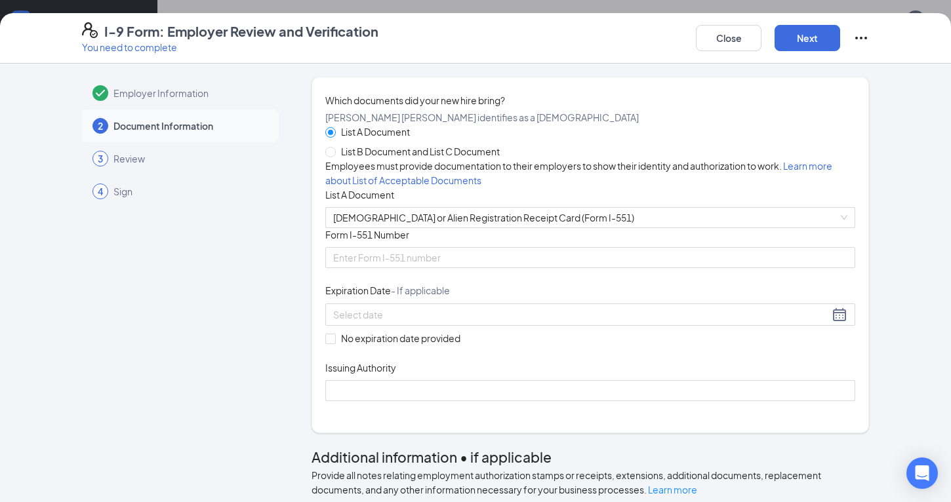
click at [642, 332] on div "Document Title Permanent Resident Card or Alien Registration Receipt Card (Form…" at bounding box center [590, 314] width 530 height 173
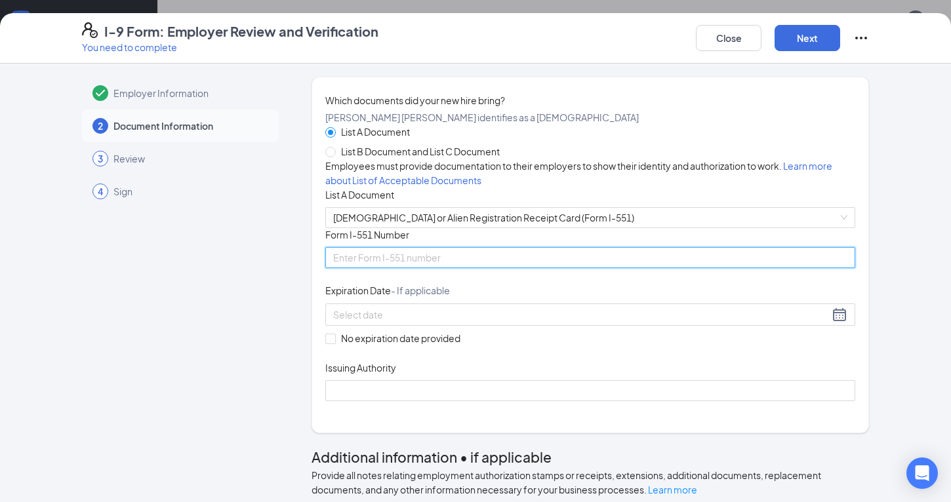
click at [469, 268] on input "Form I-551 Number" at bounding box center [590, 257] width 530 height 21
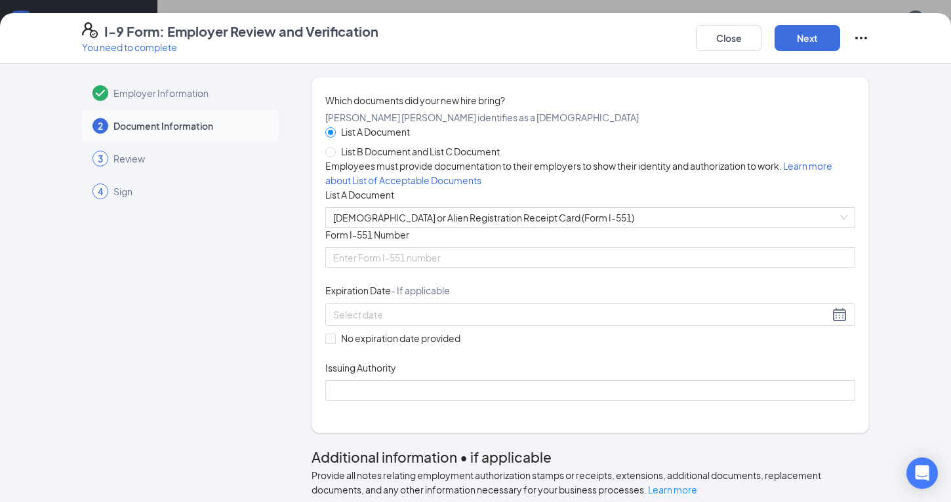
click at [597, 144] on div "List A Document List B Document and List C Document" at bounding box center [590, 142] width 530 height 34
click at [370, 139] on span "List A Document" at bounding box center [375, 132] width 79 height 14
click at [334, 136] on input "List A Document" at bounding box center [329, 131] width 9 height 9
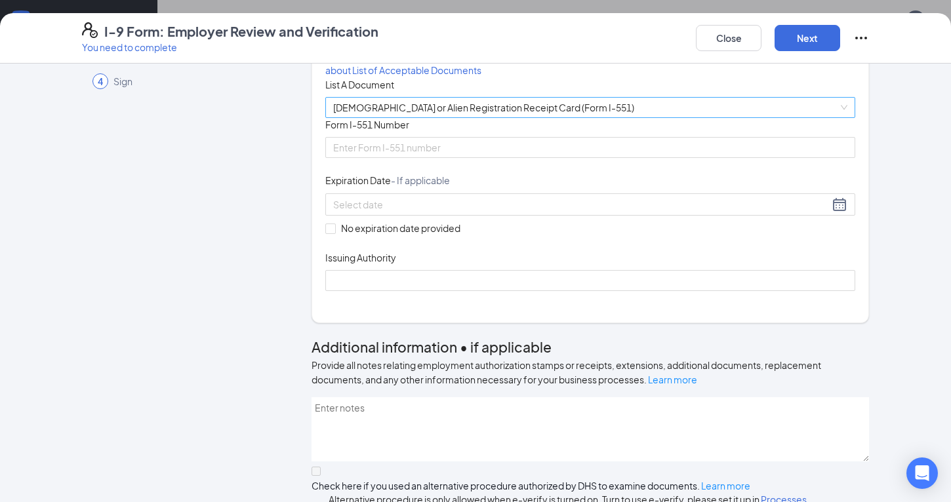
click at [837, 117] on span "Permanent Resident Card or Alien Registration Receipt Card (Form I-551)" at bounding box center [590, 108] width 514 height 20
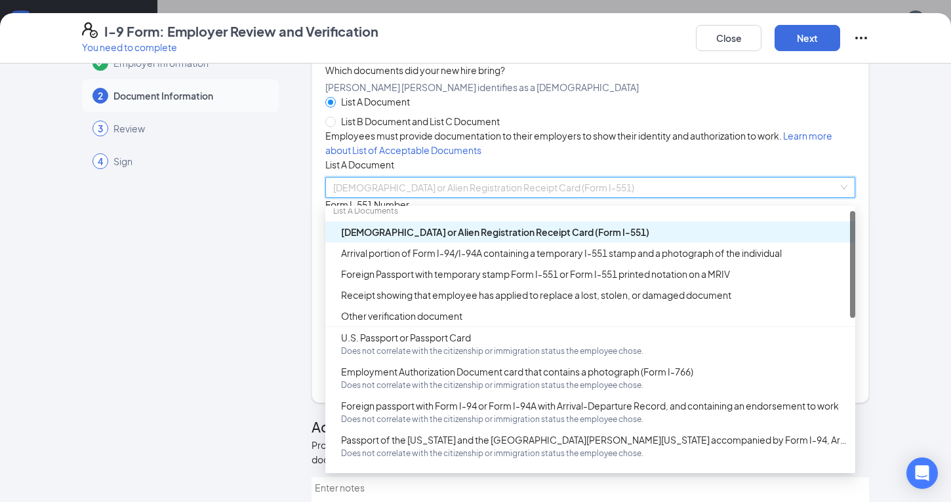
scroll to position [0, 0]
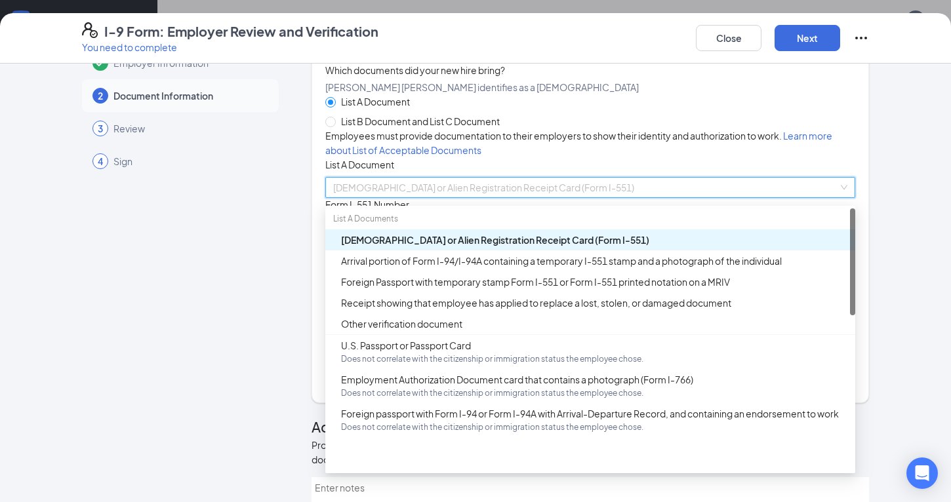
drag, startPoint x: 853, startPoint y: 411, endPoint x: 855, endPoint y: 279, distance: 131.8
click at [856, 279] on div "Which documents did your new hire bring? MARTA A CASTILLO GUERRERO identifies a…" at bounding box center [589, 225] width 557 height 357
click at [590, 247] on div "Permanent Resident Card or Alien Registration Receipt Card (Form I-551)" at bounding box center [594, 240] width 506 height 14
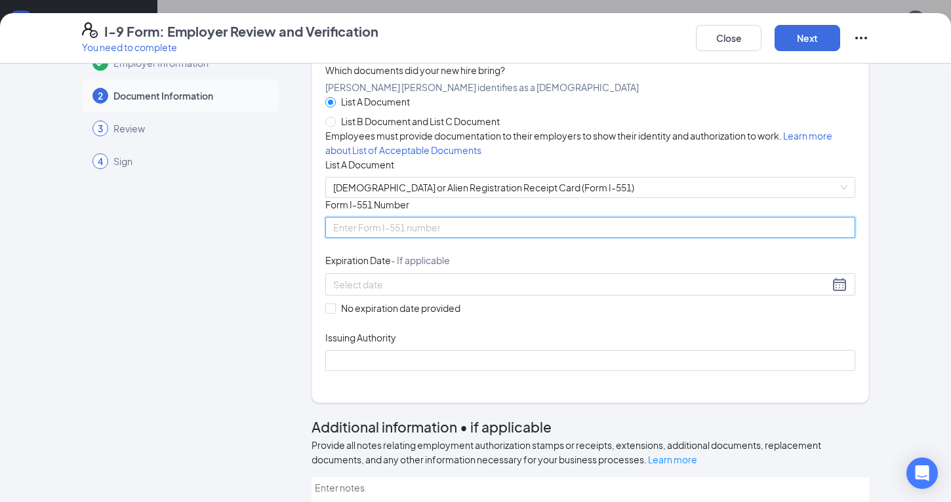
click at [443, 238] on input "Form I-551 Number" at bounding box center [590, 227] width 530 height 21
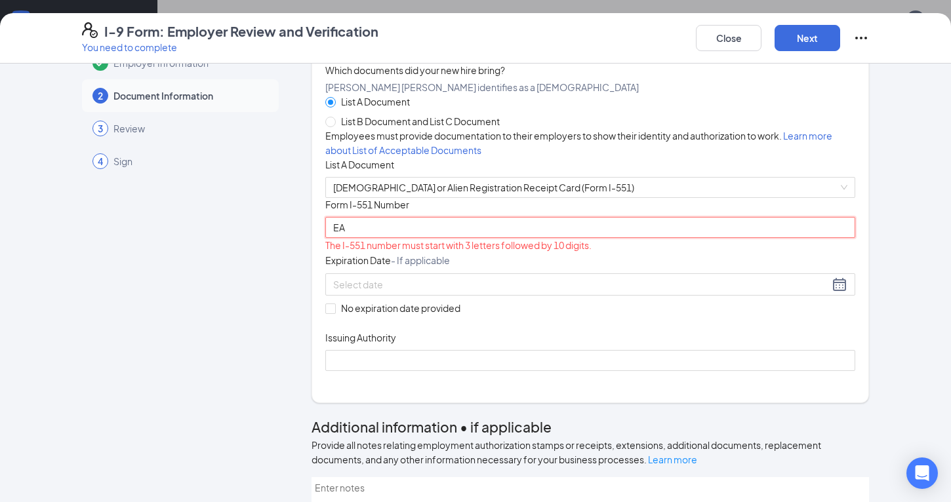
type input "E"
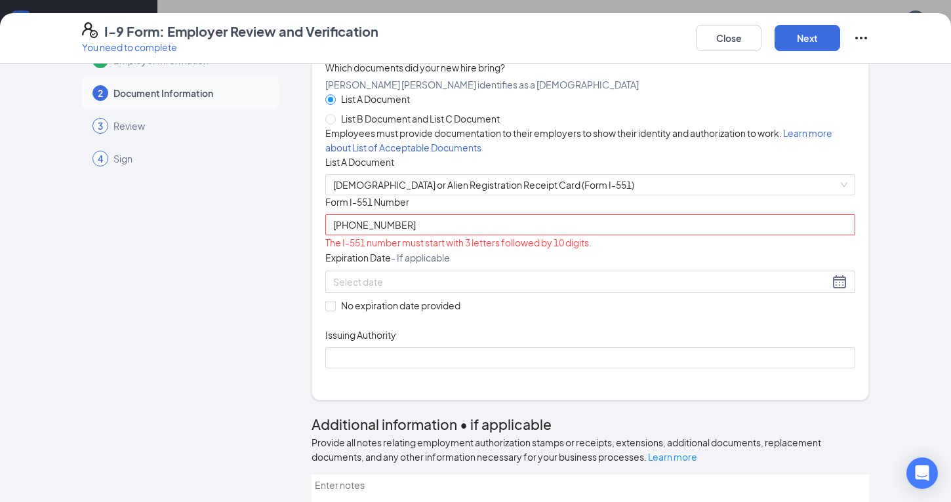
click at [617, 329] on div "Document Title Permanent Resident Card or Alien Registration Receipt Card (Form…" at bounding box center [590, 281] width 530 height 173
click at [336, 235] on input "088-503-518" at bounding box center [590, 224] width 530 height 21
click at [338, 235] on input "0USA88-503-518" at bounding box center [590, 224] width 530 height 21
click at [603, 368] on div "Document Title Permanent Resident Card or Alien Registration Receipt Card (Form…" at bounding box center [590, 281] width 530 height 173
click at [352, 235] on input "USA88-503-518" at bounding box center [590, 224] width 530 height 21
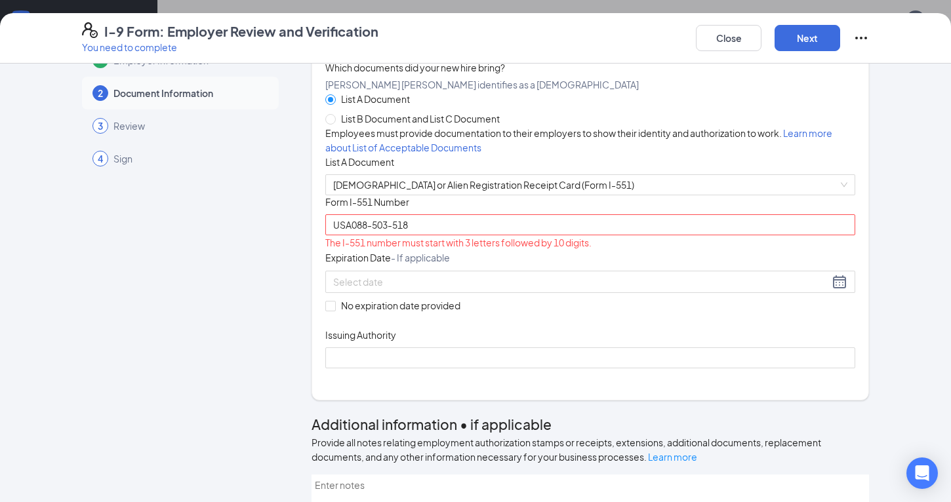
click at [638, 323] on div "Document Title Permanent Resident Card or Alien Registration Receipt Card (Form…" at bounding box center [590, 281] width 530 height 173
drag, startPoint x: 415, startPoint y: 317, endPoint x: 327, endPoint y: 314, distance: 87.9
click at [327, 235] on input "USA088-503-518" at bounding box center [590, 224] width 530 height 21
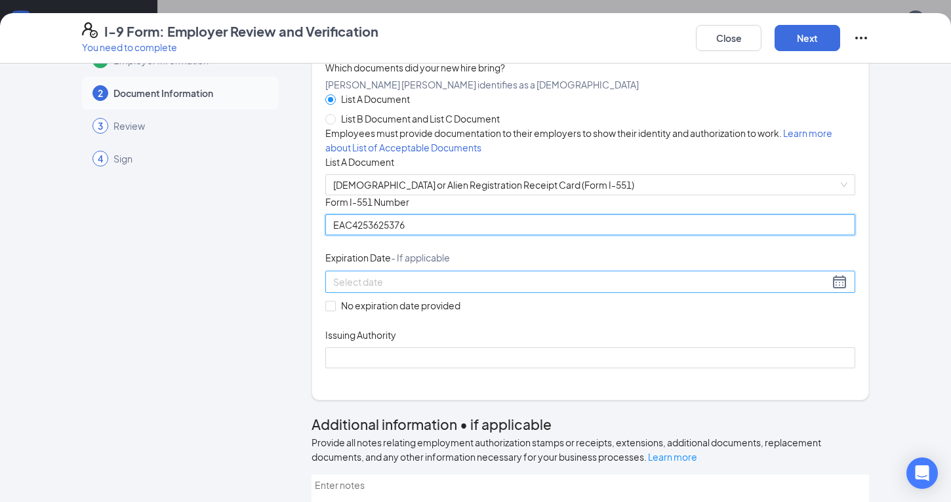
type input "EAC4253625376"
click at [349, 289] on input at bounding box center [581, 282] width 496 height 14
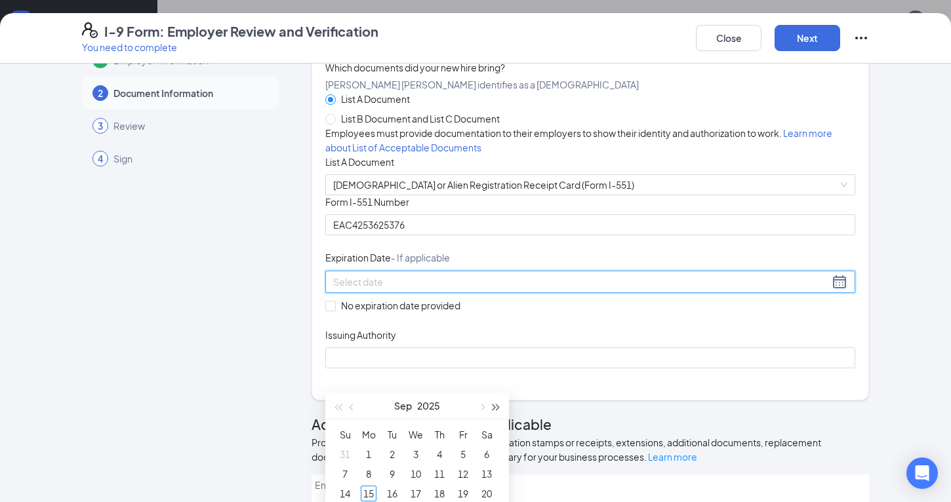
click at [491, 401] on button "button" at bounding box center [496, 406] width 14 height 26
click at [491, 402] on button "button" at bounding box center [496, 406] width 14 height 26
click at [490, 402] on button "button" at bounding box center [496, 406] width 14 height 26
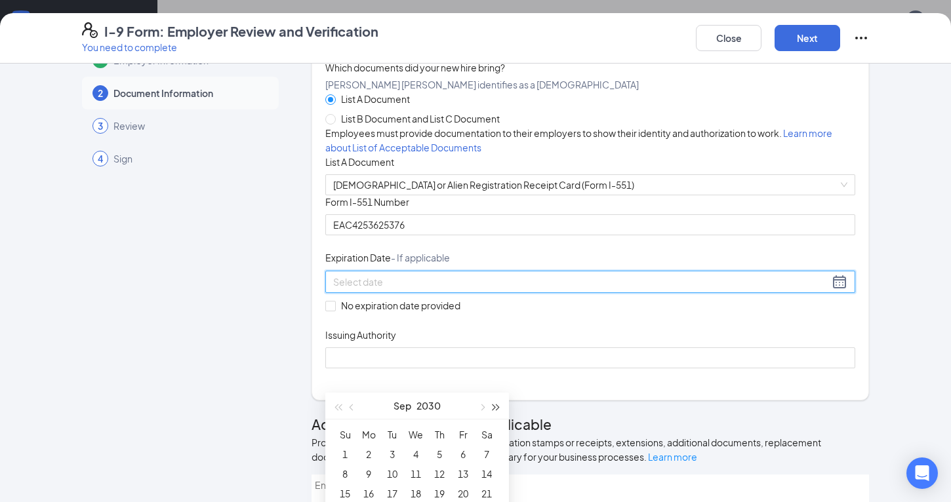
click at [490, 402] on button "button" at bounding box center [496, 406] width 14 height 26
click at [490, 401] on button "button" at bounding box center [496, 406] width 14 height 26
click at [490, 402] on button "button" at bounding box center [496, 406] width 14 height 26
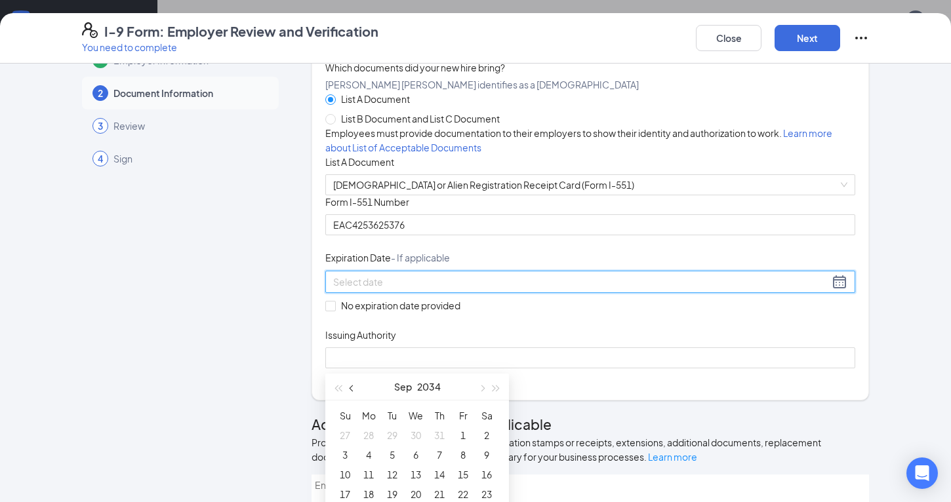
click at [348, 386] on button "button" at bounding box center [352, 387] width 14 height 26
click at [349, 387] on span "button" at bounding box center [352, 389] width 7 height 7
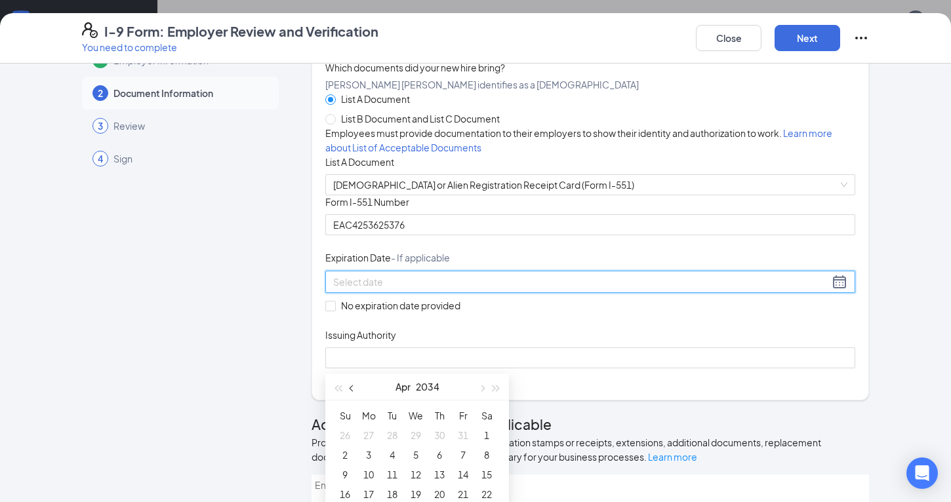
click at [349, 387] on span "button" at bounding box center [352, 389] width 7 height 7
type input "03/09/2034"
click at [435, 452] on div "9" at bounding box center [439, 455] width 16 height 16
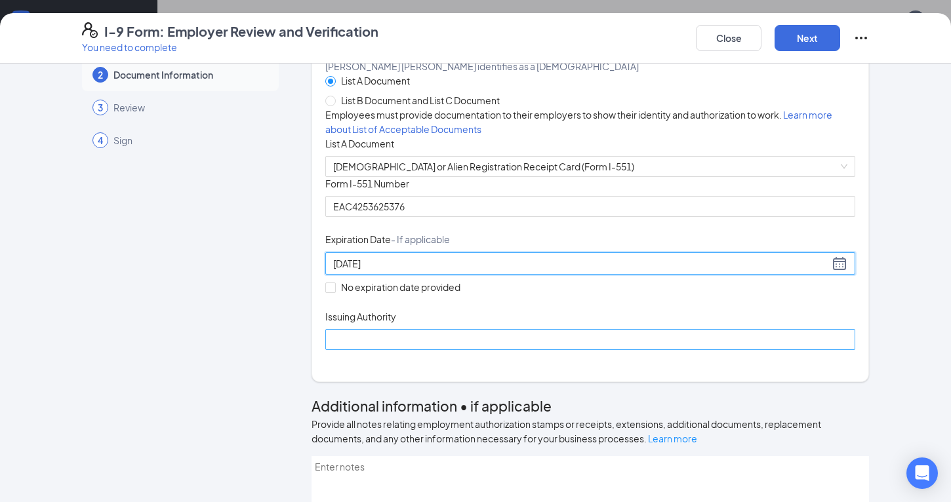
scroll to position [52, 0]
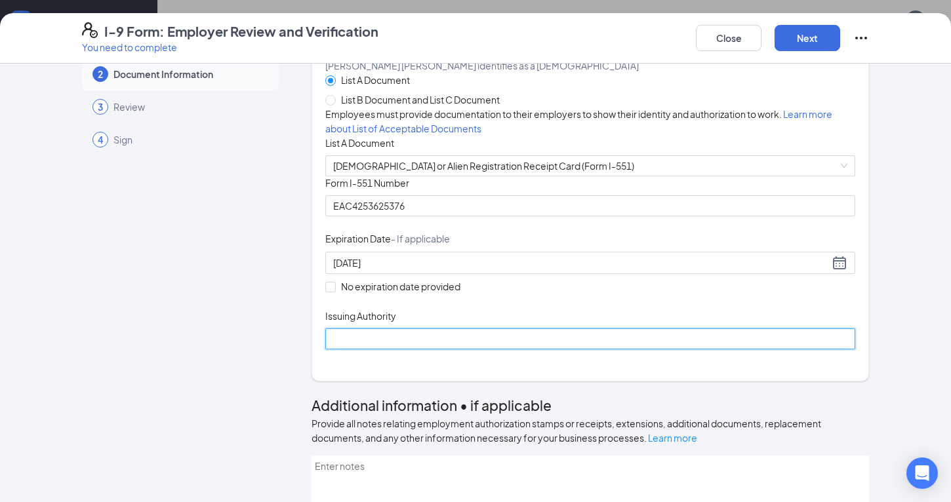
click at [422, 349] on input "Issuing Authority" at bounding box center [590, 338] width 530 height 21
type input "United States"
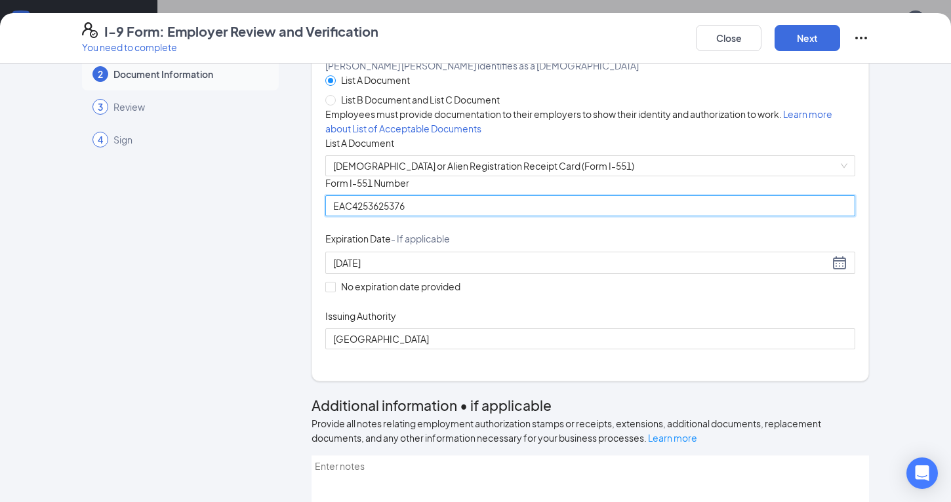
click at [366, 216] on input "EAC4253625376" at bounding box center [590, 205] width 530 height 21
click at [386, 216] on input "EAC4253625376" at bounding box center [590, 205] width 530 height 21
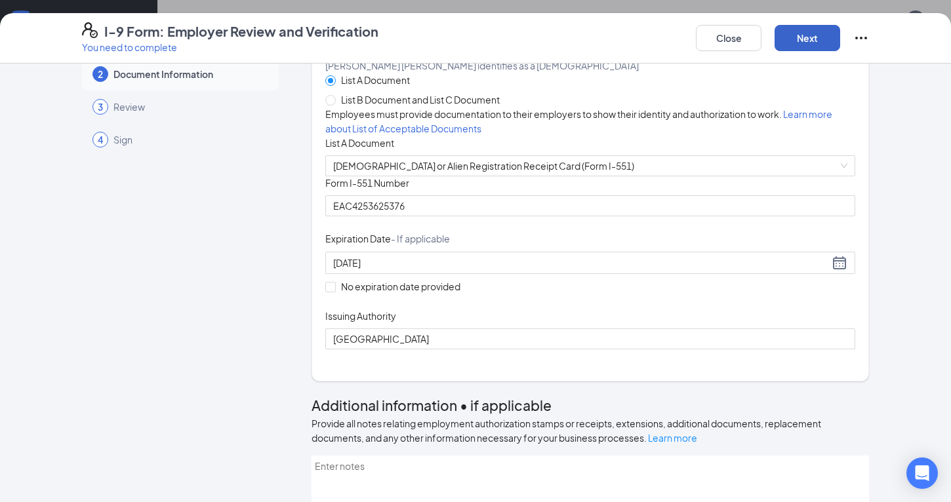
click at [804, 34] on button "Next" at bounding box center [807, 38] width 66 height 26
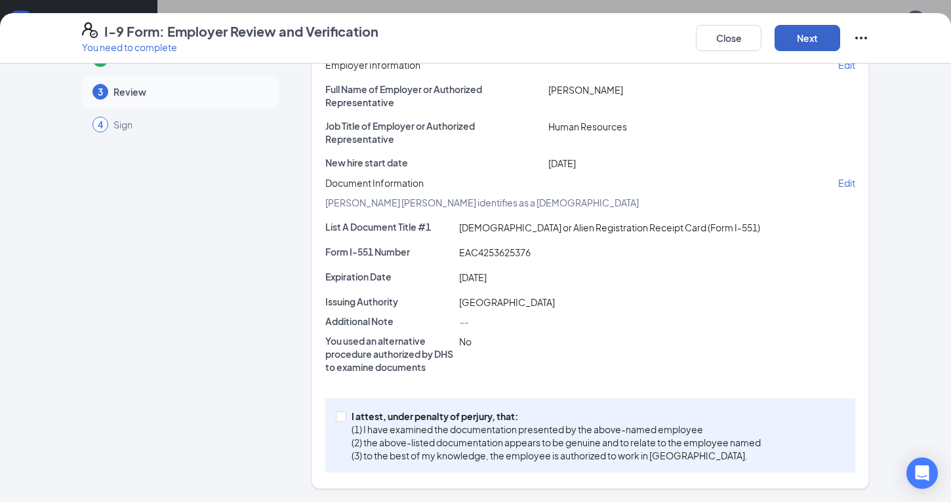
scroll to position [200, 0]
click at [342, 418] on input "I attest, under penalty of perjury, that: (1) I have examined the documentation…" at bounding box center [340, 416] width 9 height 9
checkbox input "true"
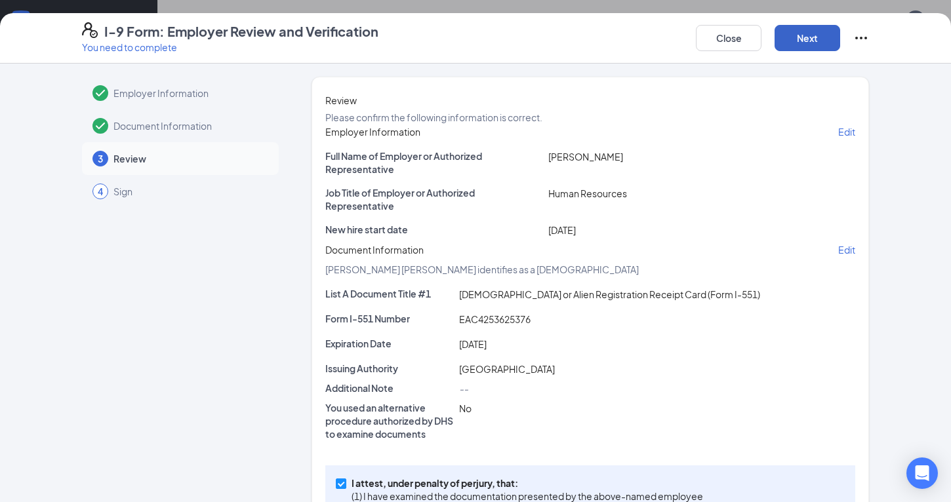
click at [808, 35] on button "Next" at bounding box center [807, 38] width 66 height 26
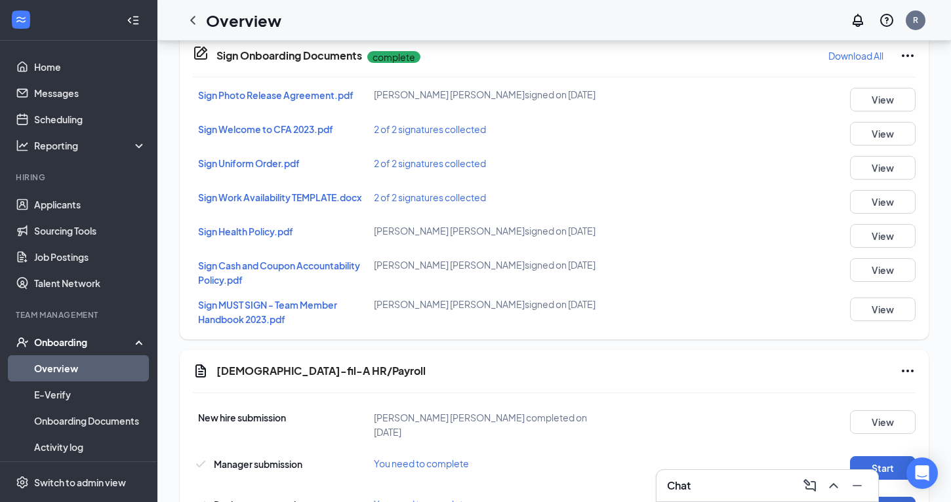
scroll to position [799, 0]
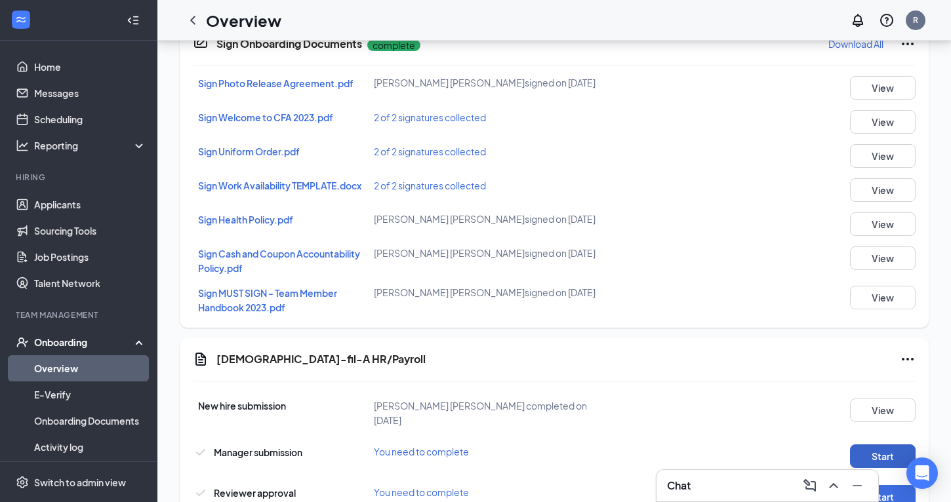
click at [886, 445] on button "Start" at bounding box center [883, 457] width 66 height 24
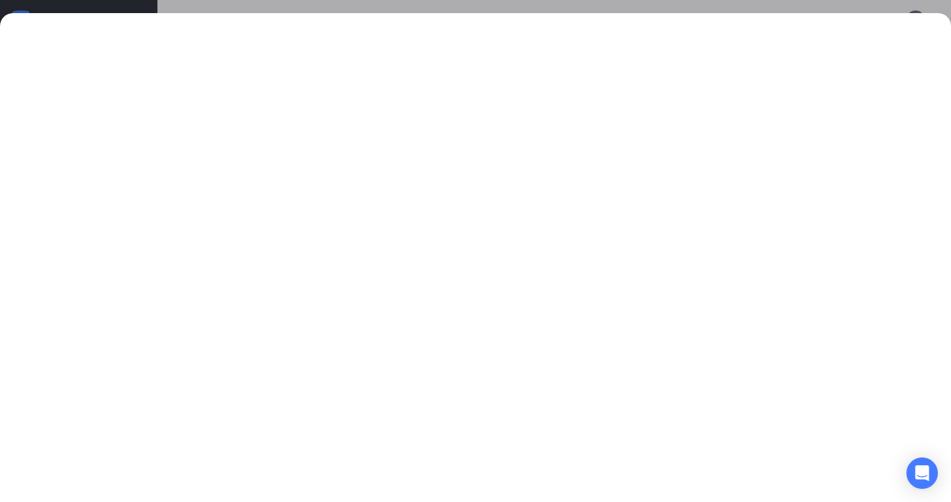
scroll to position [850, 0]
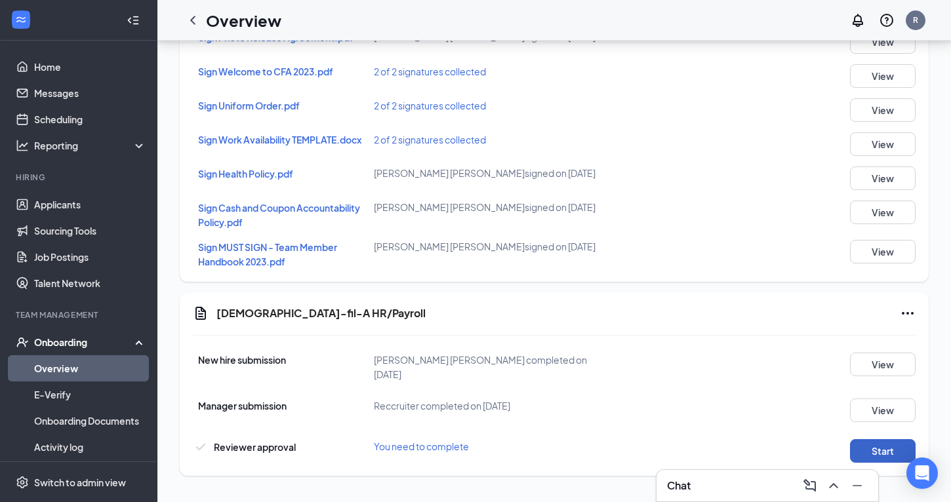
click at [879, 439] on button "Start" at bounding box center [883, 451] width 66 height 24
click at [66, 344] on div "Onboarding" at bounding box center [84, 342] width 101 height 13
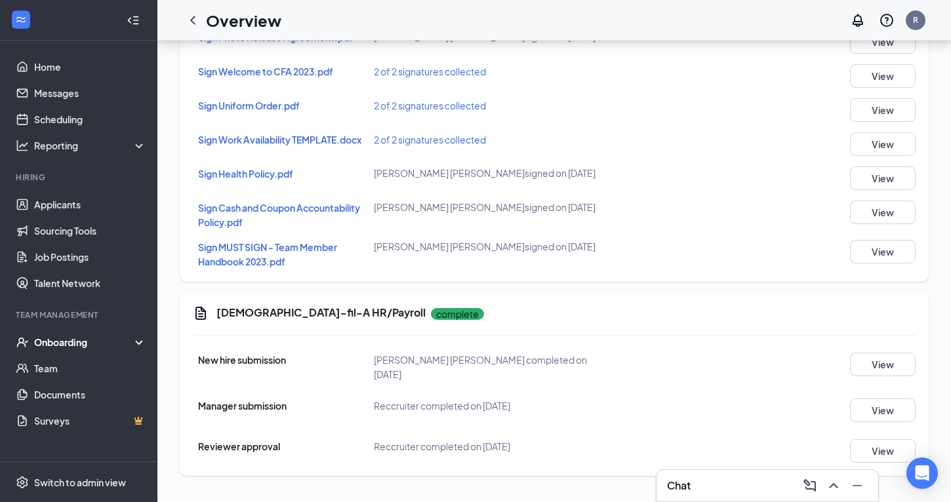
click at [65, 344] on div "Onboarding" at bounding box center [84, 342] width 101 height 13
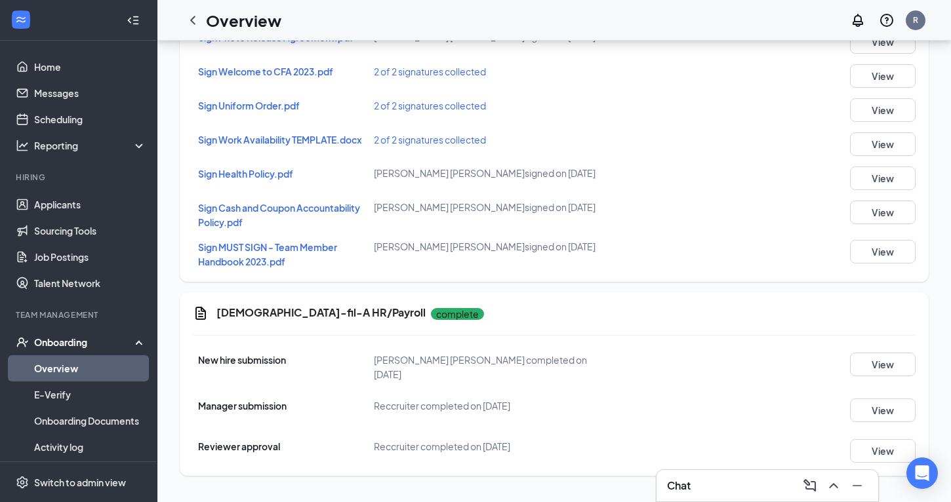
click at [79, 341] on div "Onboarding" at bounding box center [84, 342] width 101 height 13
click at [68, 372] on link "Team" at bounding box center [90, 368] width 112 height 26
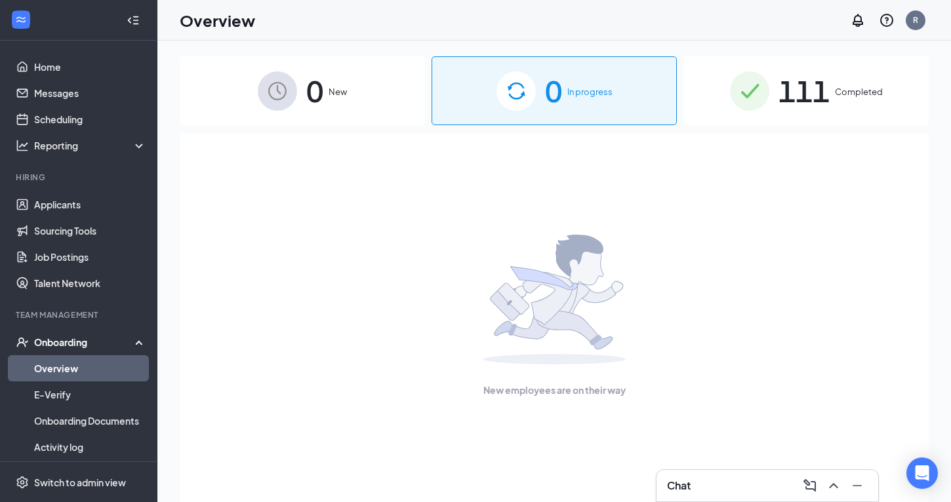
click at [719, 115] on div "111 Completed" at bounding box center [805, 90] width 245 height 69
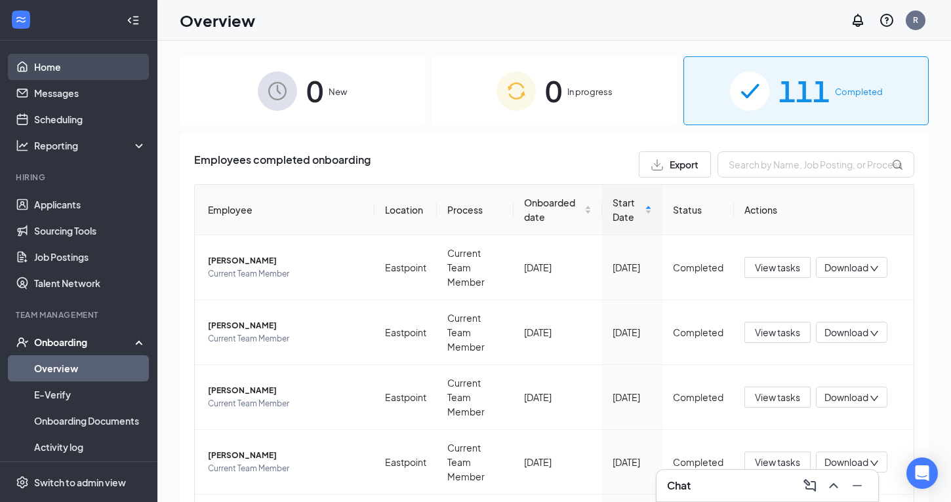
click at [67, 69] on link "Home" at bounding box center [90, 67] width 112 height 26
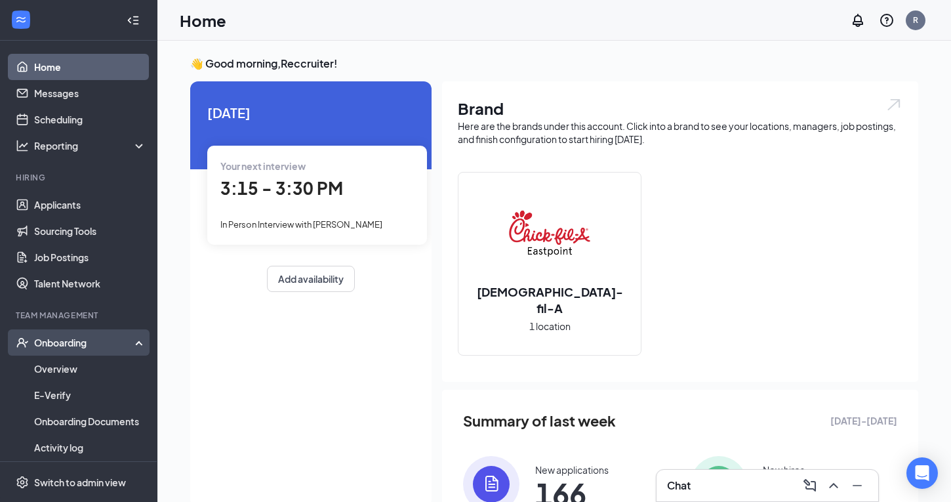
click at [90, 342] on div "Onboarding" at bounding box center [84, 342] width 101 height 13
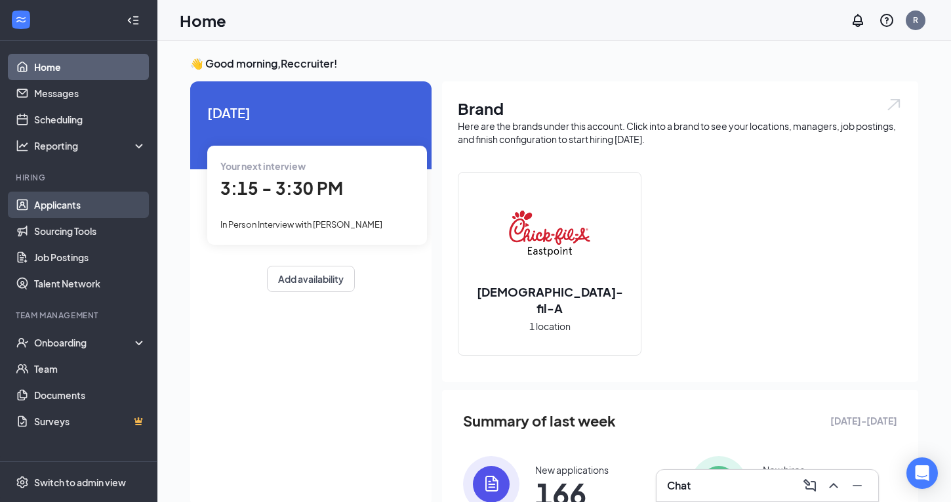
click at [73, 208] on link "Applicants" at bounding box center [90, 204] width 112 height 26
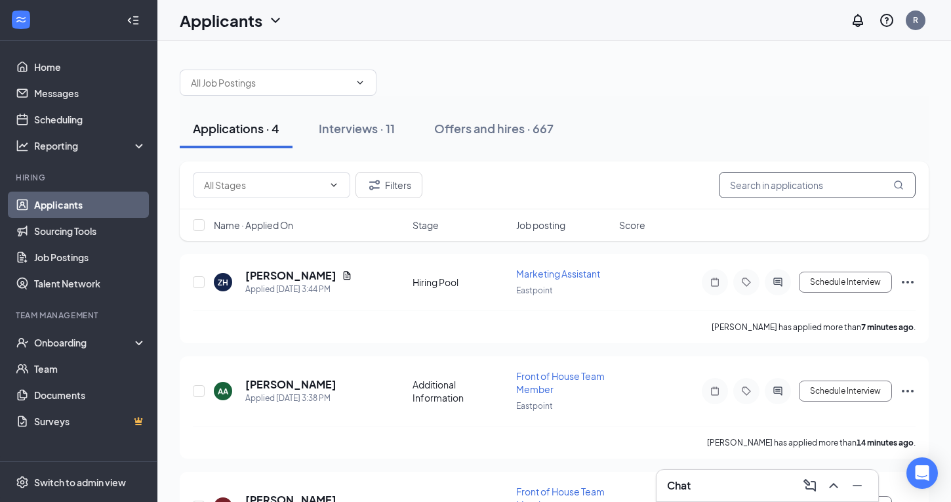
drag, startPoint x: 737, startPoint y: 187, endPoint x: 726, endPoint y: 180, distance: 13.3
click at [736, 187] on input "text" at bounding box center [817, 185] width 197 height 26
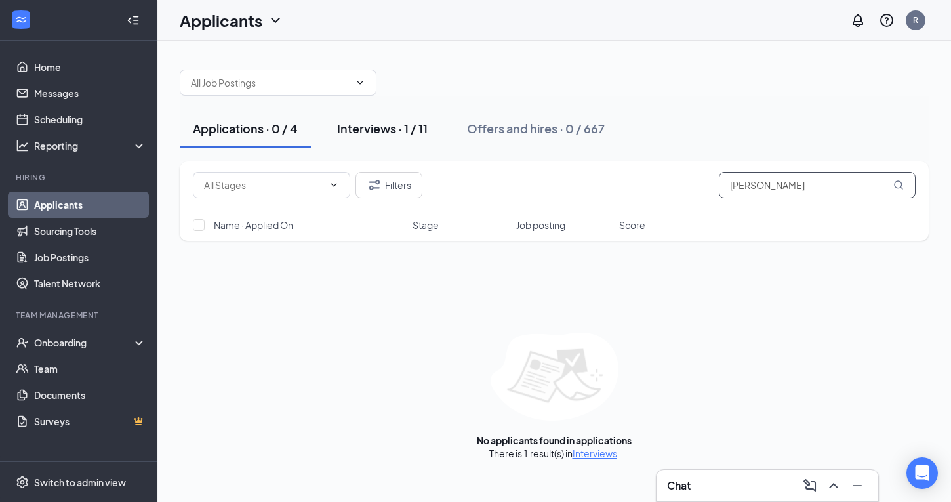
type input "[PERSON_NAME]"
drag, startPoint x: 380, startPoint y: 129, endPoint x: 377, endPoint y: 138, distance: 9.7
click at [380, 129] on div "Interviews · 1 / 11" at bounding box center [382, 128] width 90 height 16
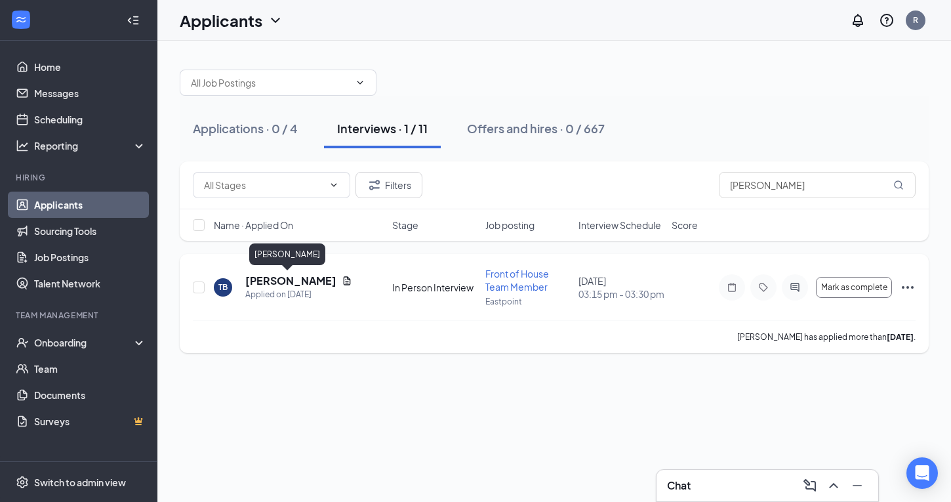
click at [276, 280] on h5 "[PERSON_NAME]" at bounding box center [290, 280] width 91 height 14
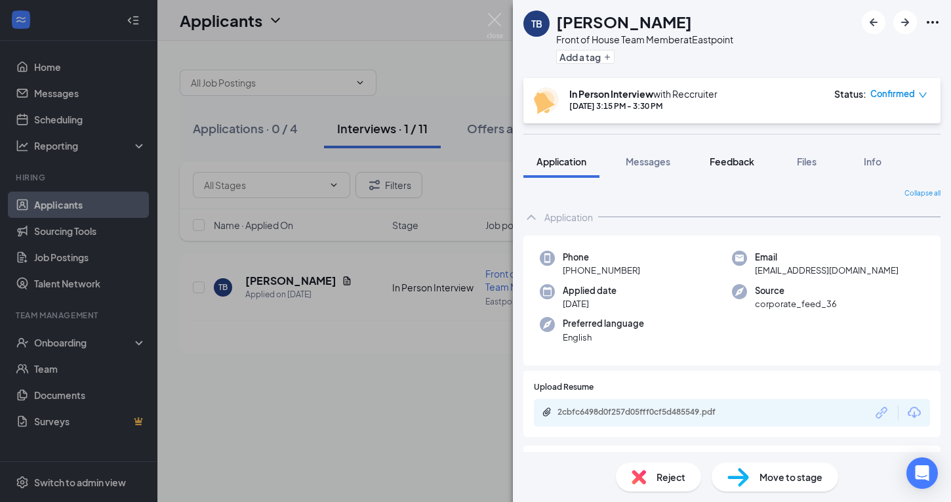
click at [740, 161] on span "Feedback" at bounding box center [731, 161] width 45 height 12
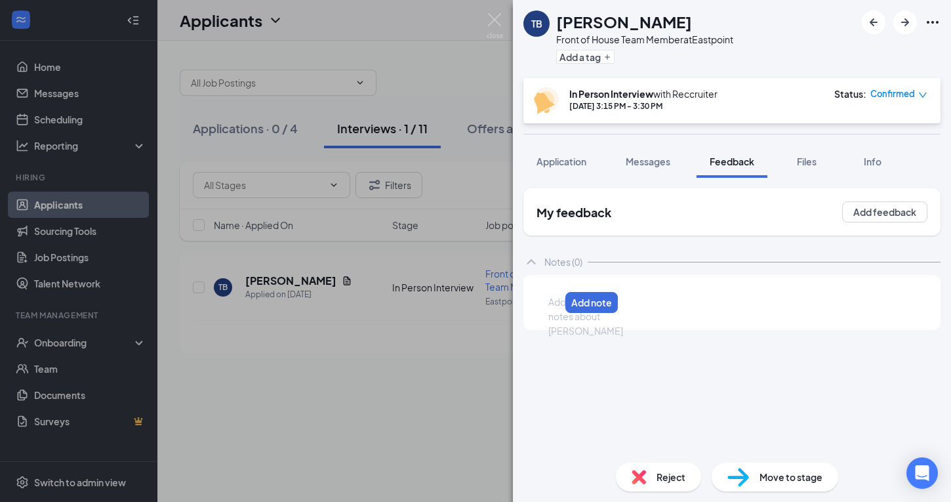
click at [559, 300] on div at bounding box center [554, 302] width 10 height 14
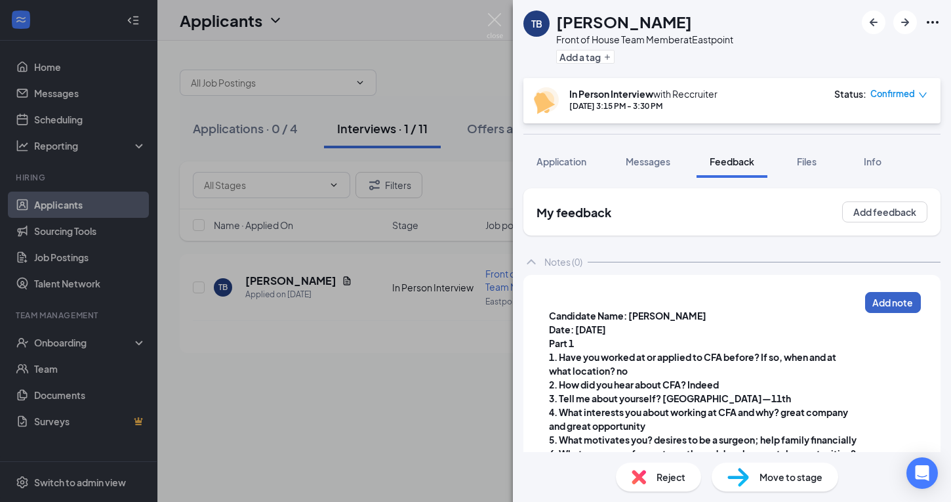
click at [901, 303] on button "Add note" at bounding box center [893, 302] width 56 height 21
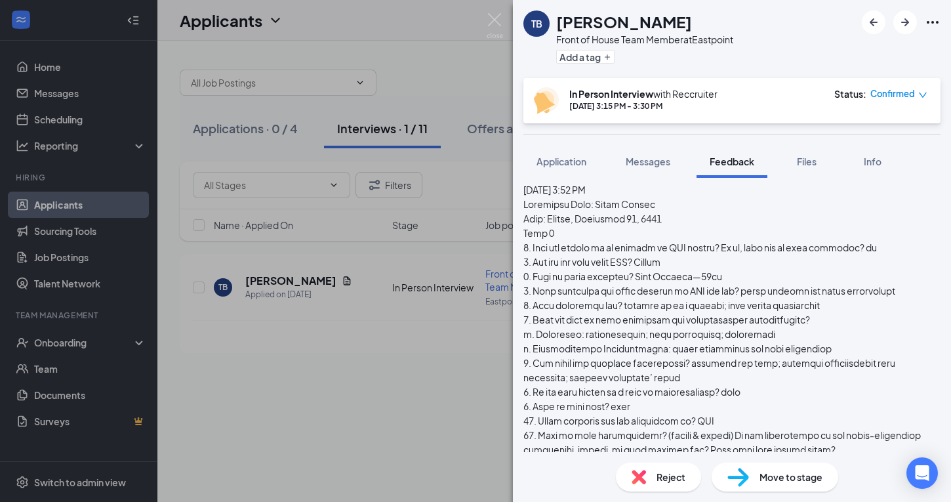
scroll to position [93, 0]
click at [492, 22] on img at bounding box center [494, 26] width 16 height 26
